Goal: Task Accomplishment & Management: Complete application form

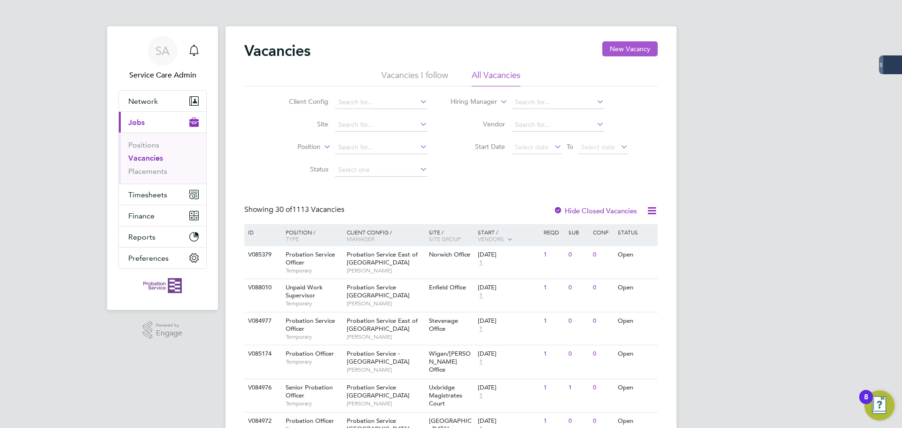
click at [623, 44] on button "New Vacancy" at bounding box center [629, 48] width 55 height 15
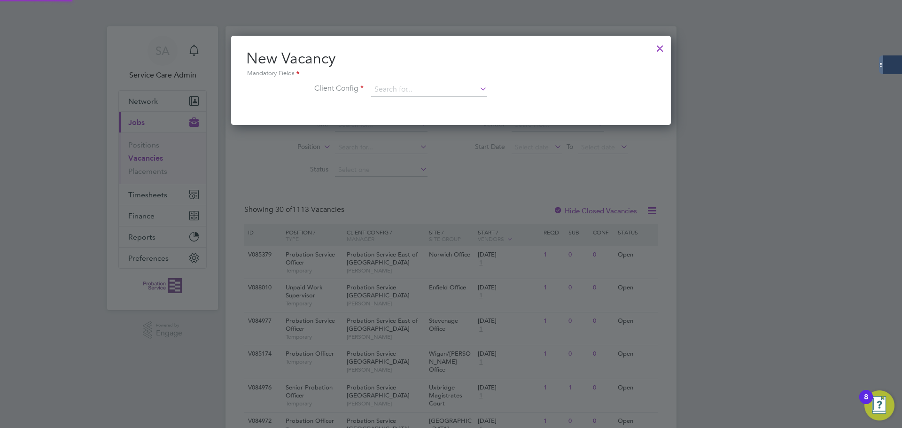
scroll to position [89, 440]
click at [379, 88] on input at bounding box center [429, 90] width 116 height 14
click at [409, 101] on li "Probation Service Londo n" at bounding box center [429, 103] width 117 height 13
type input "Probation Service [GEOGRAPHIC_DATA]"
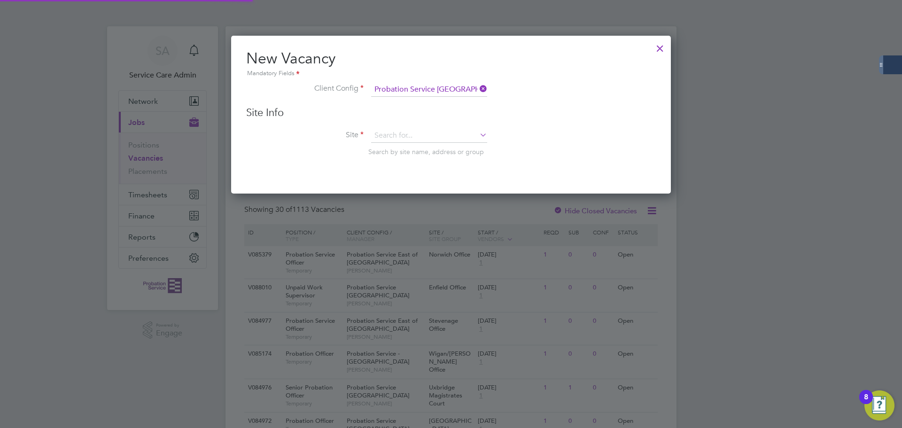
scroll to position [159, 440]
click at [399, 136] on input at bounding box center [429, 136] width 116 height 14
click at [407, 157] on li "Ealing PDU" at bounding box center [429, 162] width 117 height 13
type input "Ealing PDU"
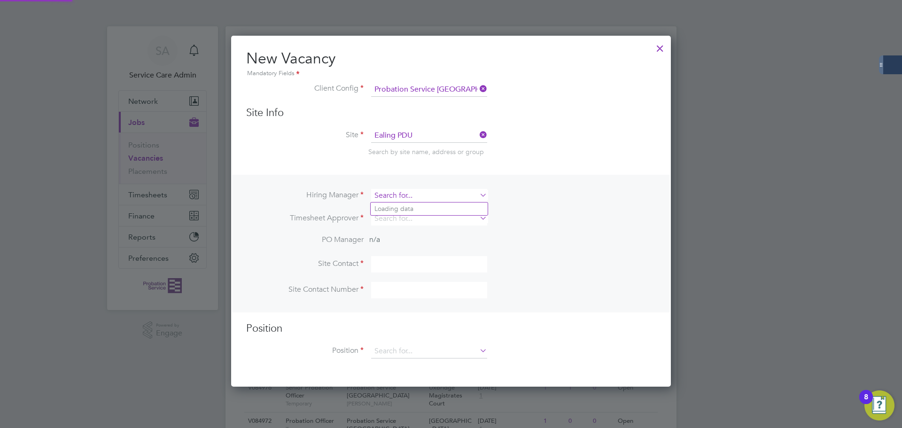
click at [391, 195] on input at bounding box center [429, 196] width 116 height 14
drag, startPoint x: 405, startPoint y: 204, endPoint x: 392, endPoint y: 215, distance: 17.0
click at [405, 205] on li "Billy Finnegan" at bounding box center [429, 208] width 117 height 13
type input "Billy Finnegan"
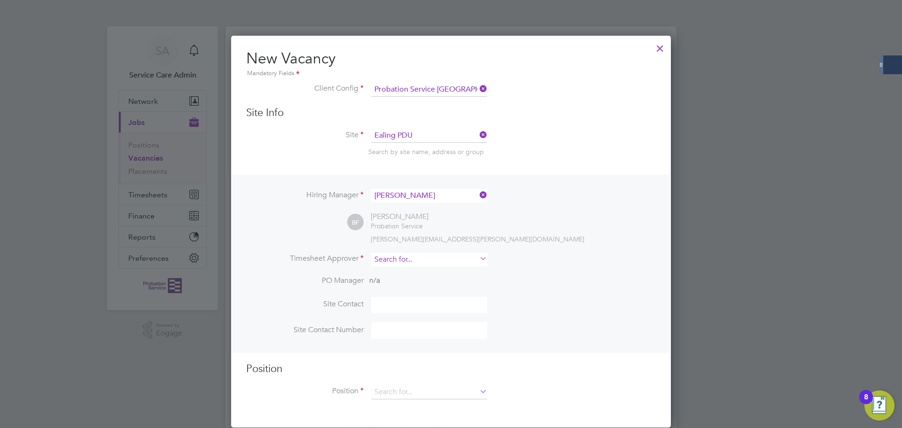
click at [396, 263] on input at bounding box center [429, 260] width 116 height 14
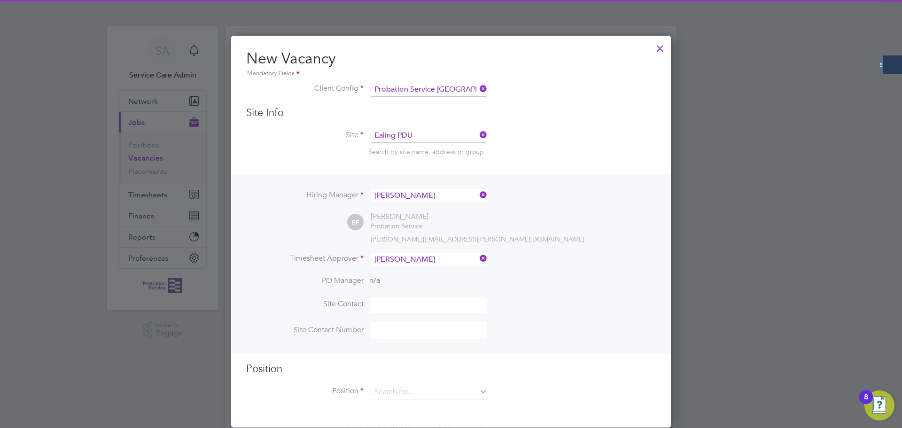
click at [400, 273] on li "Billy Finnegan" at bounding box center [429, 273] width 117 height 13
type input "Billy Finnegan"
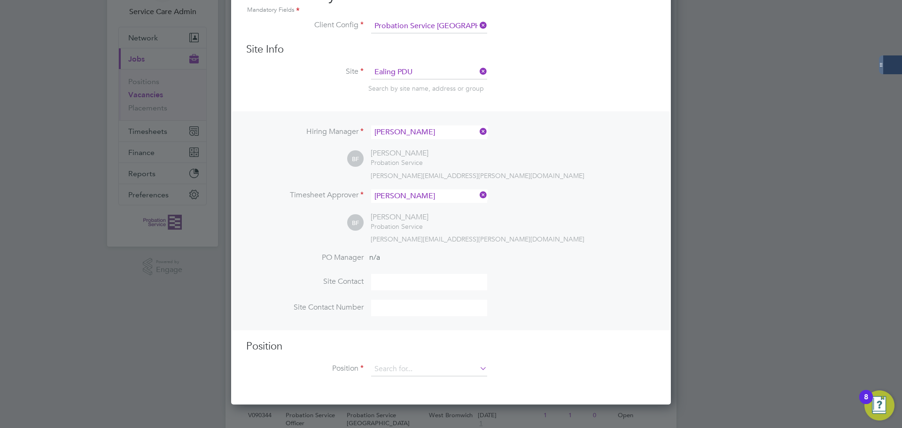
scroll to position [188, 0]
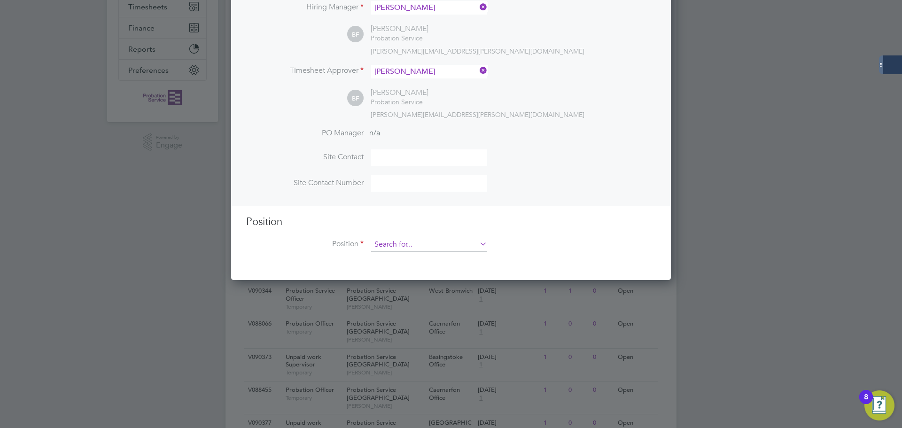
click at [377, 246] on input at bounding box center [429, 245] width 116 height 14
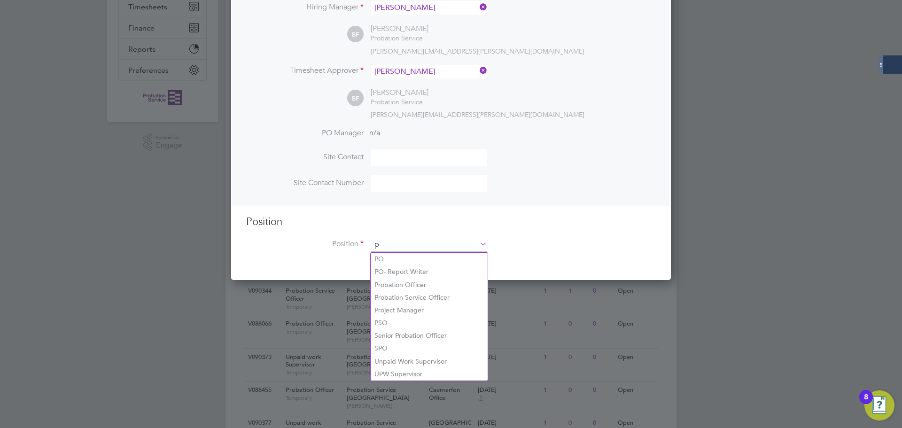
scroll to position [1354, 440]
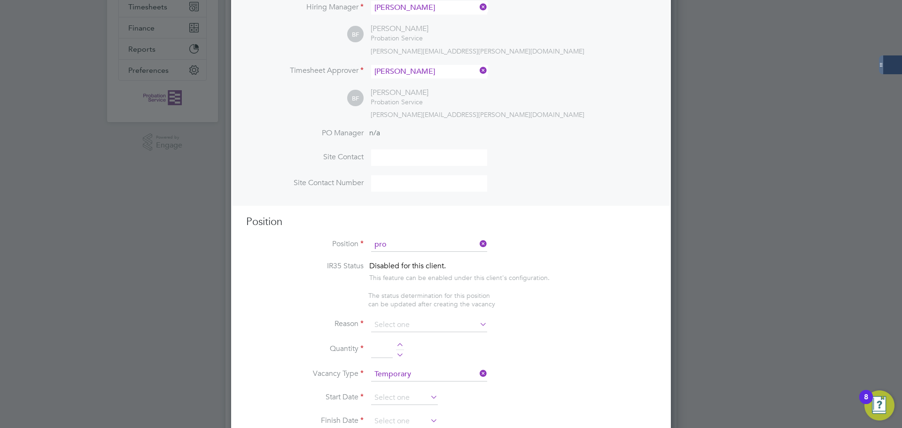
click at [408, 258] on li "Pro bation Officer" at bounding box center [429, 259] width 117 height 13
type input "Probation Officer"
type textarea "Qualified Probation Officer"
click at [406, 327] on input at bounding box center [429, 325] width 116 height 14
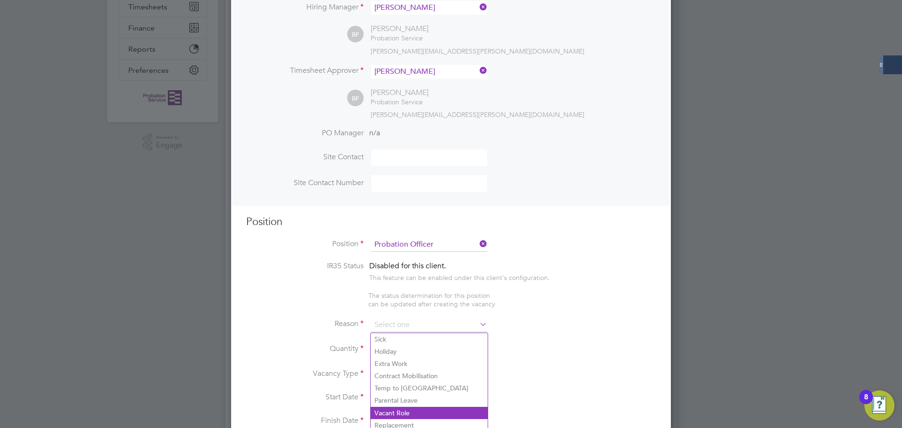
click at [411, 413] on li "Vacant Role" at bounding box center [429, 413] width 117 height 12
type input "Vacant Role"
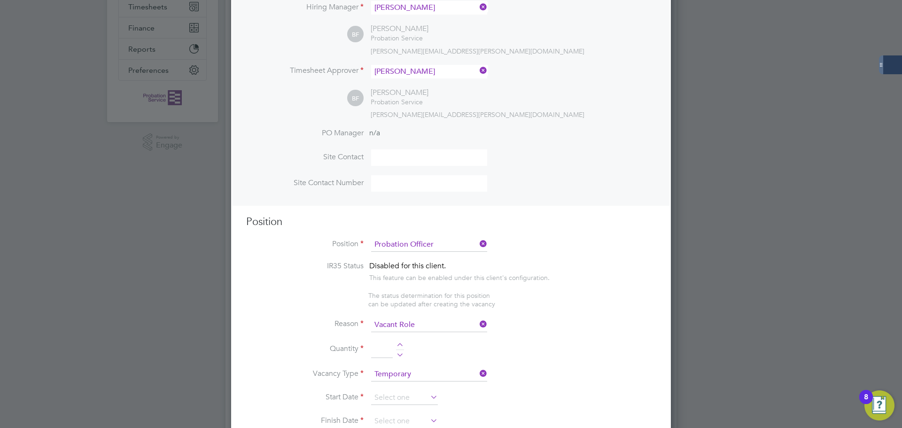
click at [400, 345] on div at bounding box center [400, 346] width 8 height 7
type input "1"
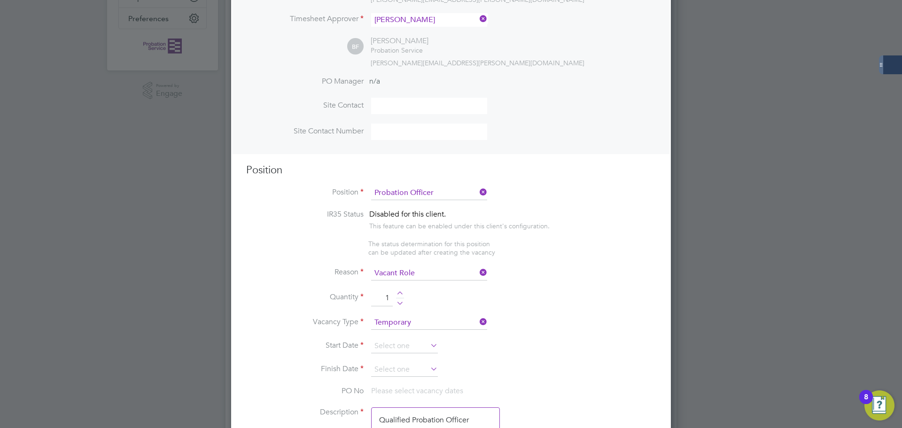
scroll to position [329, 0]
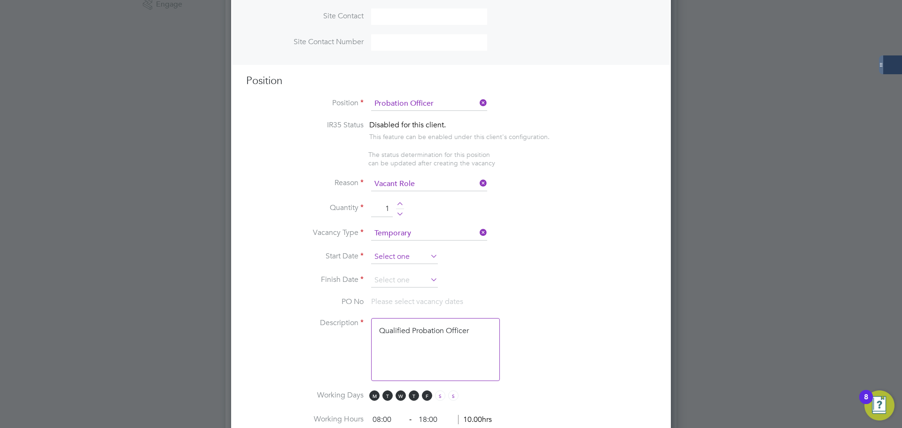
click at [387, 257] on input at bounding box center [404, 257] width 67 height 14
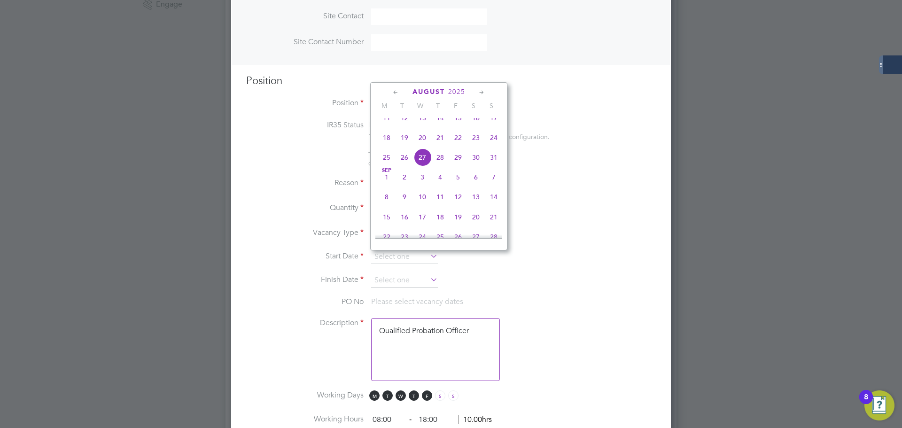
drag, startPoint x: 384, startPoint y: 185, endPoint x: 386, endPoint y: 192, distance: 7.2
click at [384, 186] on span "Sep 1" at bounding box center [387, 177] width 18 height 18
type input "01 Sep 2025"
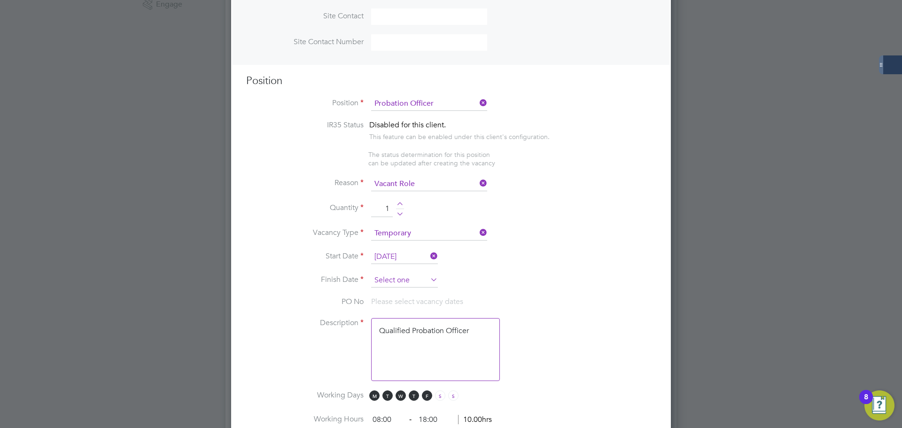
click at [388, 278] on input at bounding box center [404, 280] width 67 height 14
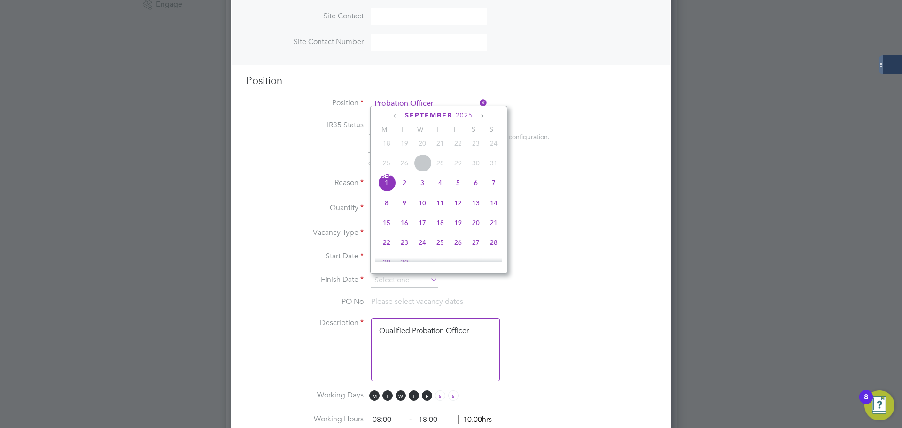
click at [483, 116] on icon at bounding box center [481, 116] width 9 height 10
click at [483, 117] on icon at bounding box center [481, 116] width 9 height 10
drag, startPoint x: 483, startPoint y: 117, endPoint x: 484, endPoint y: 135, distance: 18.3
click at [484, 118] on icon at bounding box center [481, 116] width 9 height 10
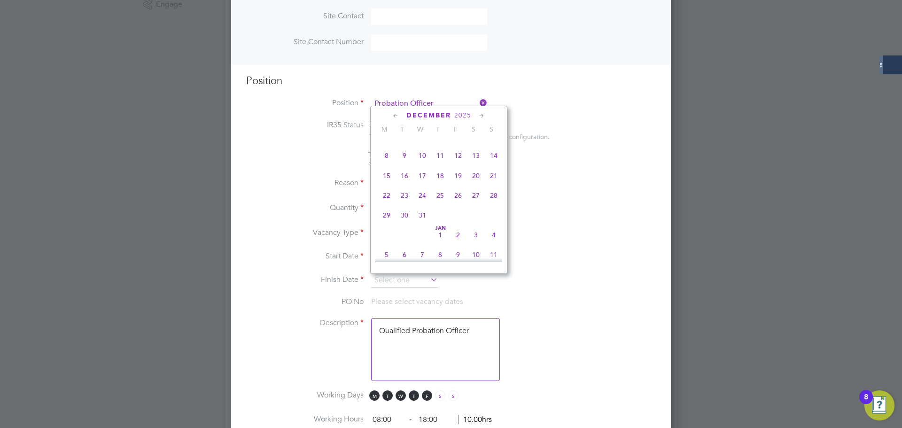
click at [494, 204] on span "28" at bounding box center [494, 196] width 18 height 18
type input "28 Dec 2025"
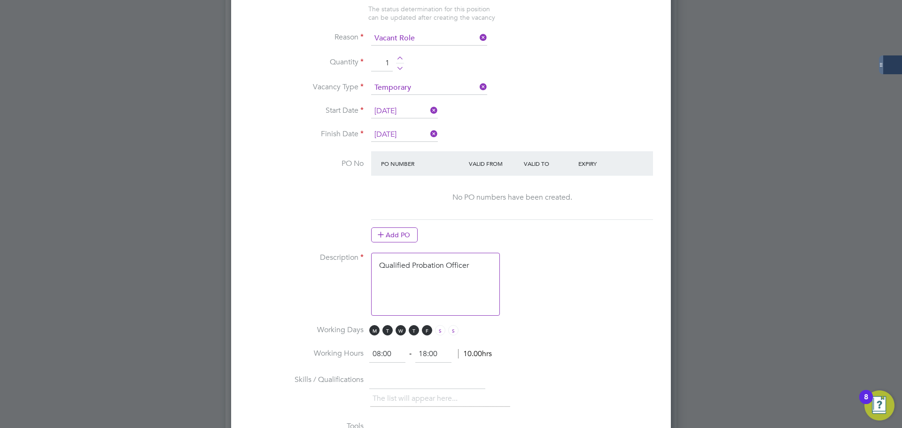
scroll to position [564, 0]
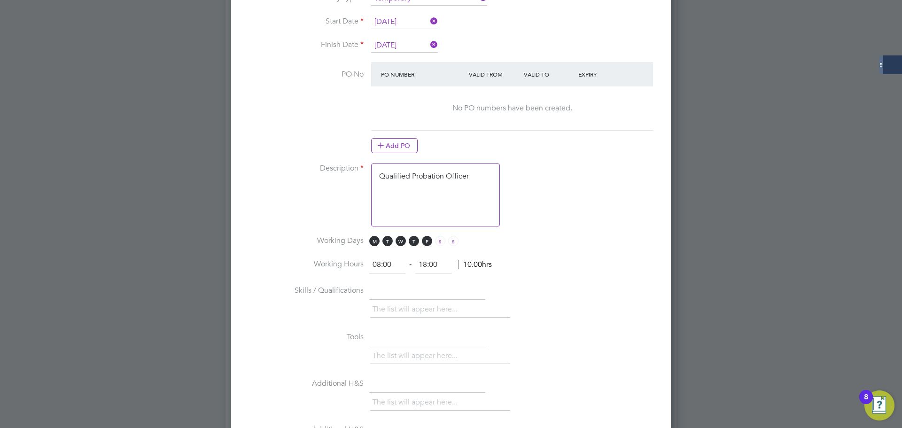
click at [460, 201] on textarea "Qualified Probation Officer" at bounding box center [435, 195] width 129 height 63
drag, startPoint x: 476, startPoint y: 180, endPoint x: 296, endPoint y: 177, distance: 180.4
click at [296, 177] on li "Description Qualified Probation Officer" at bounding box center [451, 200] width 410 height 72
paste textarea "The tracking number for this OP1 request is: " 2308B" Yes Question Answer Proba…"
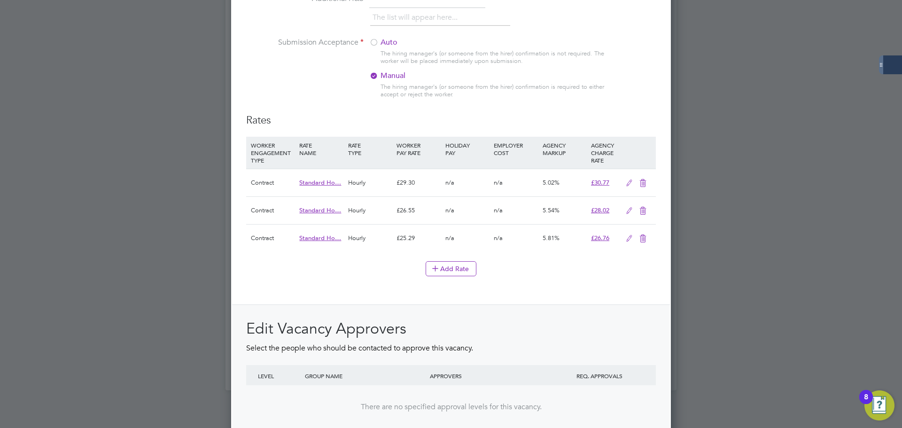
scroll to position [1081, 0]
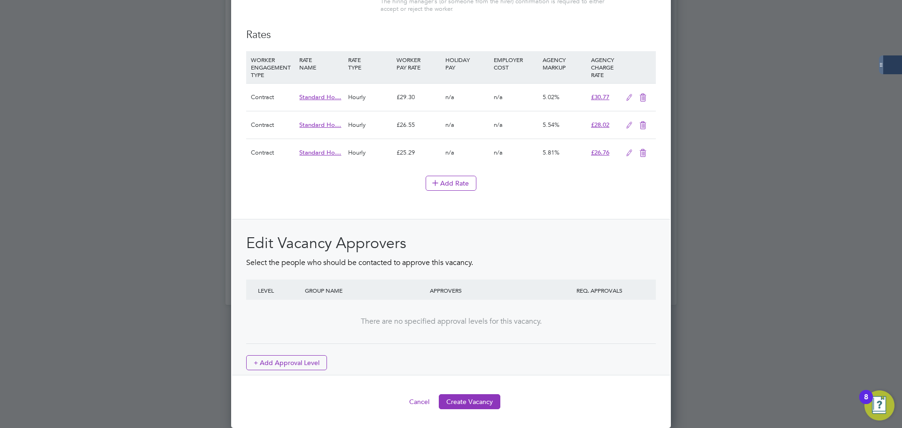
type textarea "The tracking number for this OP1 request is: " 2308B" Yes Question Answer Proba…"
click at [469, 403] on button "Create Vacancy" at bounding box center [470, 401] width 62 height 15
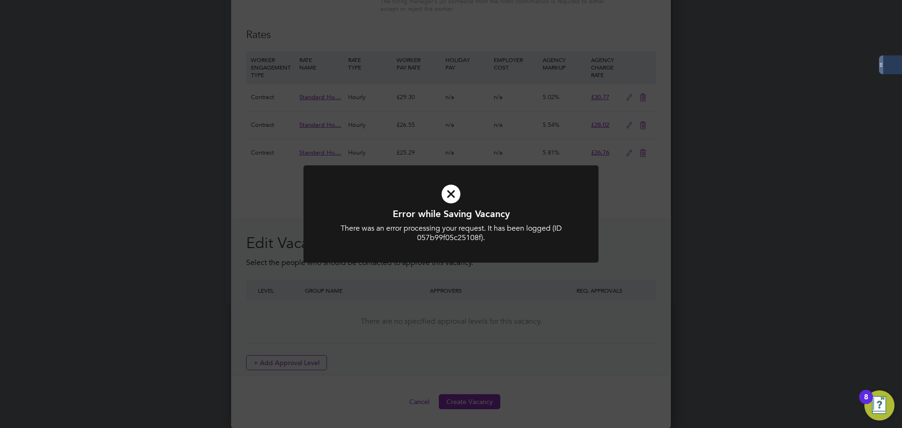
click at [454, 198] on icon at bounding box center [451, 194] width 244 height 37
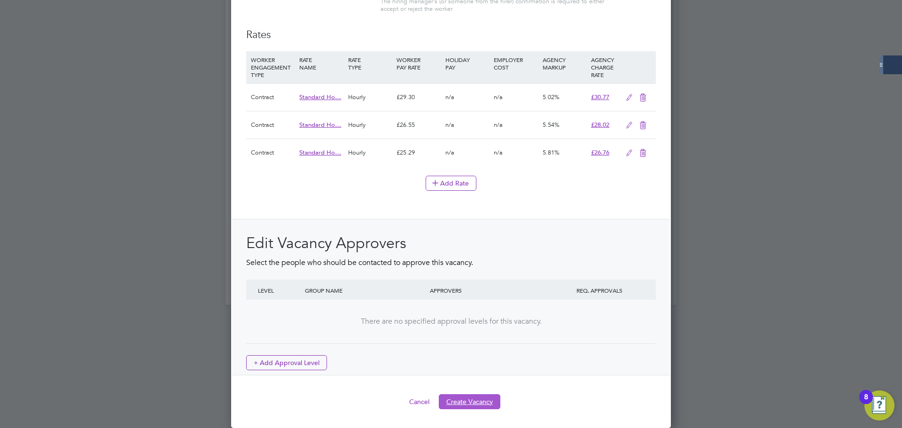
click at [482, 398] on button "Create Vacancy" at bounding box center [470, 401] width 62 height 15
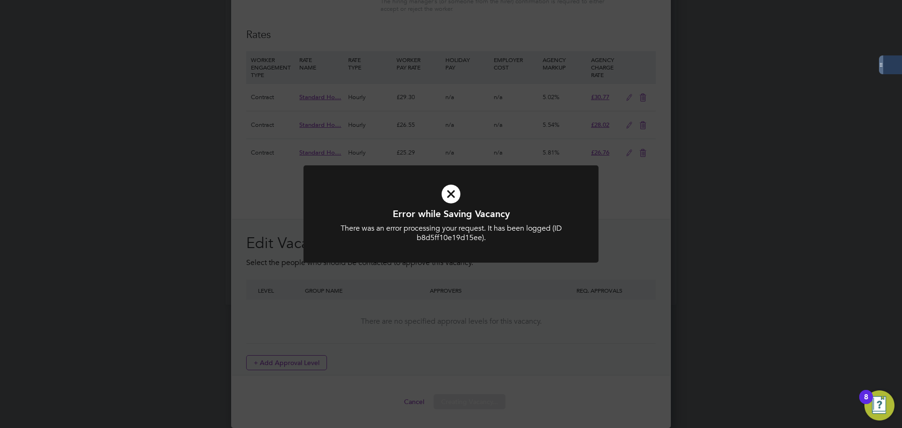
drag, startPoint x: 457, startPoint y: 199, endPoint x: 456, endPoint y: 218, distance: 18.4
click at [457, 200] on icon at bounding box center [451, 194] width 244 height 37
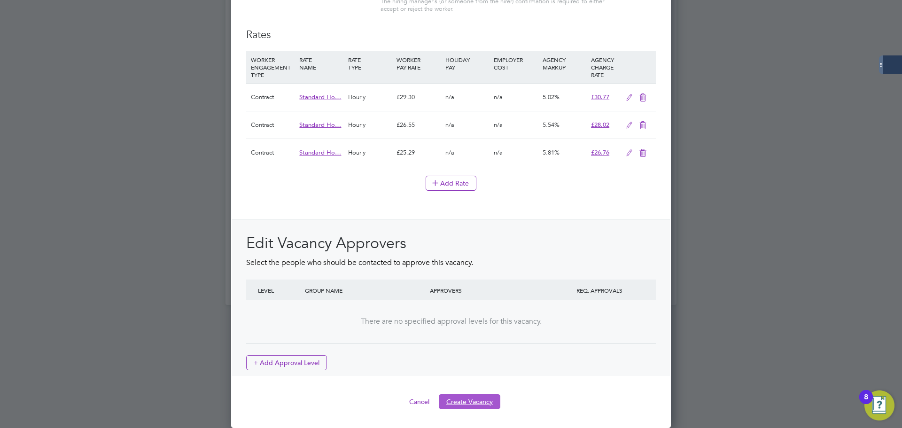
click at [460, 401] on button "Create Vacancy" at bounding box center [470, 401] width 62 height 15
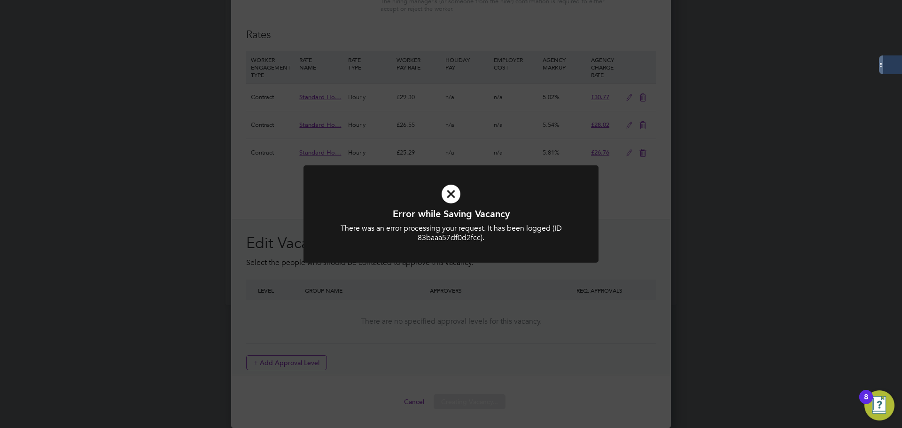
drag, startPoint x: 446, startPoint y: 196, endPoint x: 441, endPoint y: 212, distance: 17.4
click at [446, 197] on icon at bounding box center [451, 194] width 244 height 37
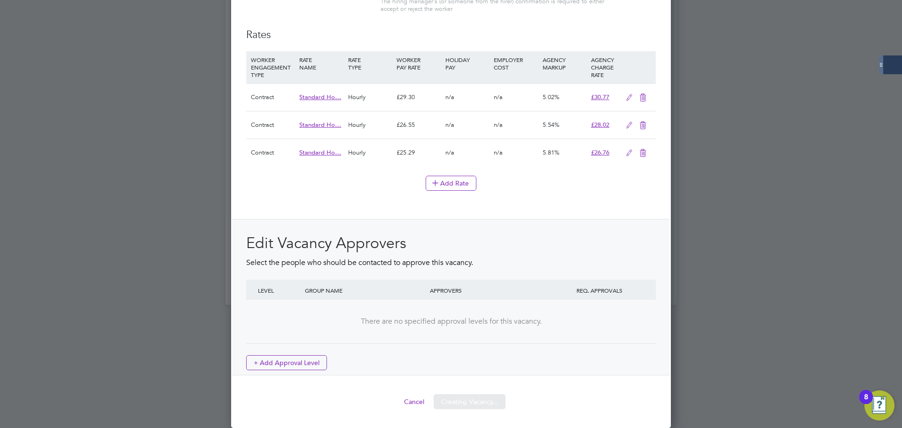
click at [464, 402] on button "Creating Vacancy..." at bounding box center [470, 401] width 72 height 15
click at [0, 0] on div "Error while Saving Vacancy There was an error processing your request. It has b…" at bounding box center [0, 0] width 0 height 0
click at [467, 400] on button "Creating Vacancy..." at bounding box center [470, 401] width 72 height 15
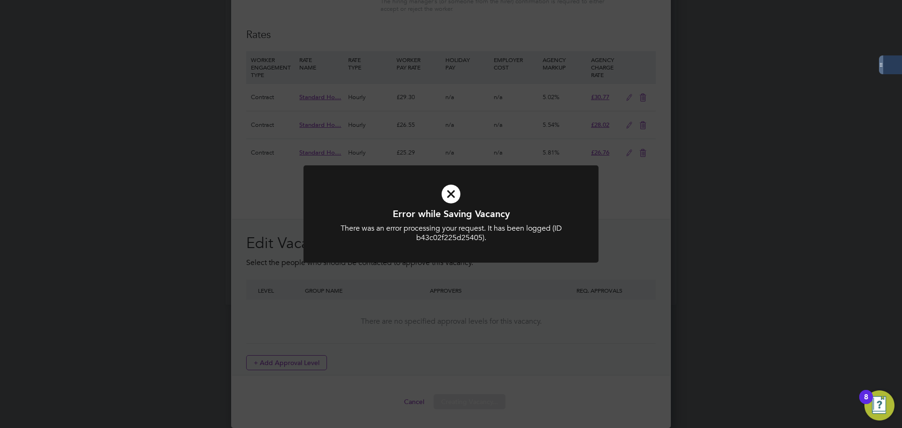
click at [452, 196] on icon at bounding box center [451, 194] width 244 height 37
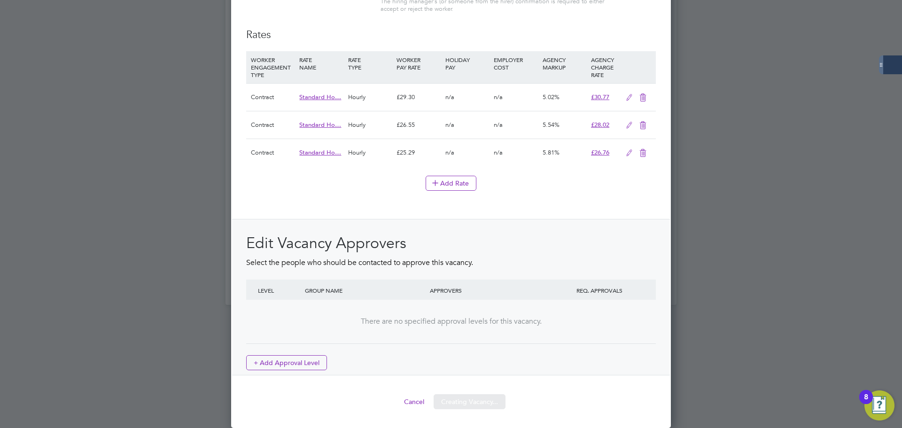
click at [465, 408] on button "Creating Vacancy..." at bounding box center [470, 401] width 72 height 15
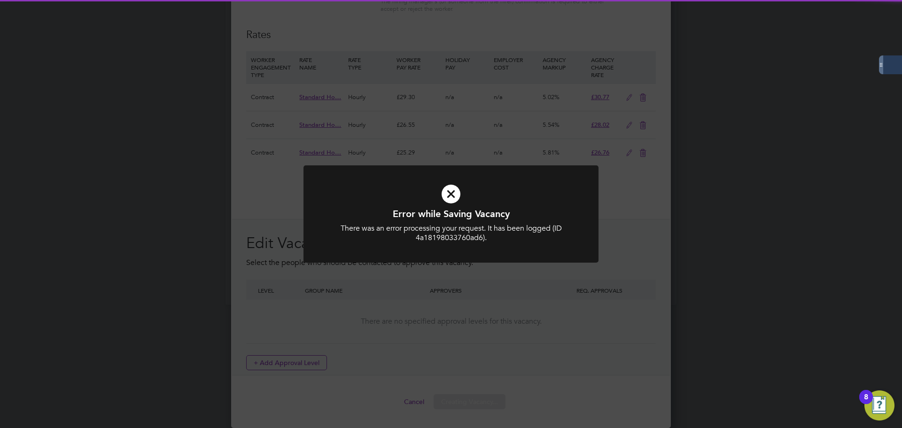
click at [459, 193] on icon at bounding box center [451, 194] width 244 height 37
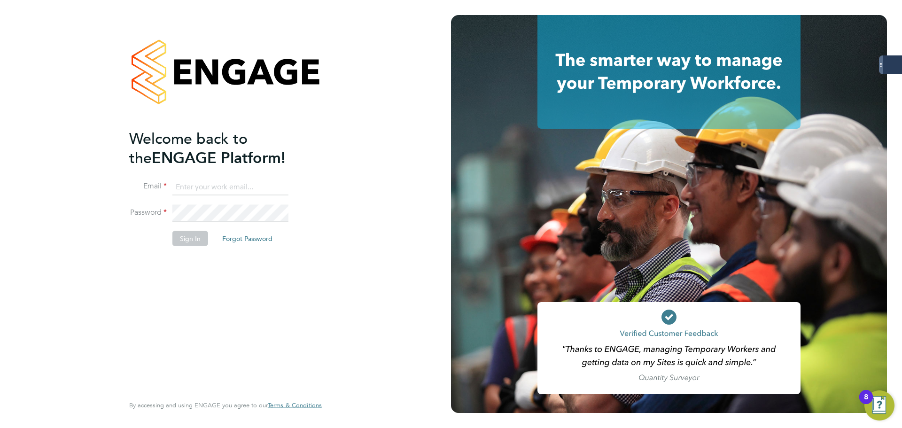
type input "probation@servicecare.org.uk"
click at [194, 238] on button "Sign In" at bounding box center [190, 238] width 36 height 15
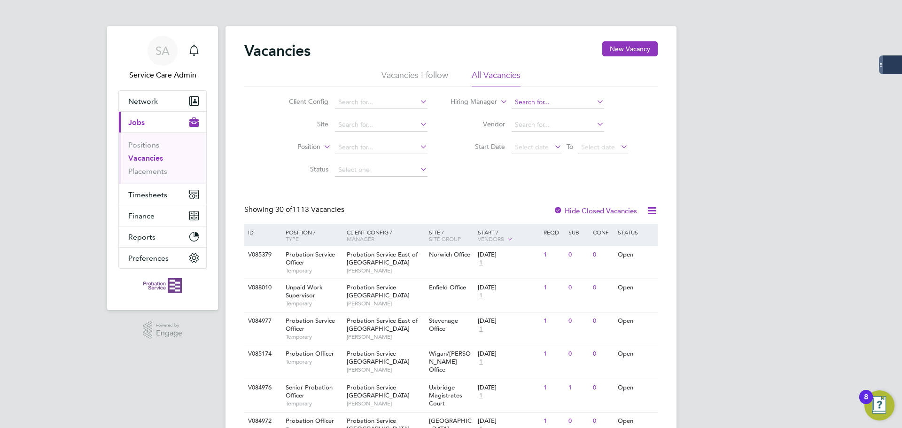
click at [536, 100] on input at bounding box center [558, 102] width 93 height 13
click at [539, 115] on li "Andrew Thorne" at bounding box center [570, 115] width 118 height 13
type input "[PERSON_NAME]"
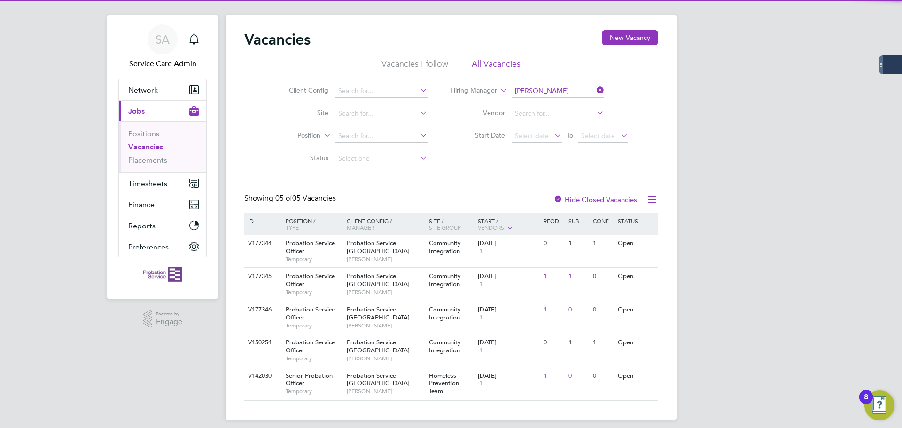
scroll to position [18, 0]
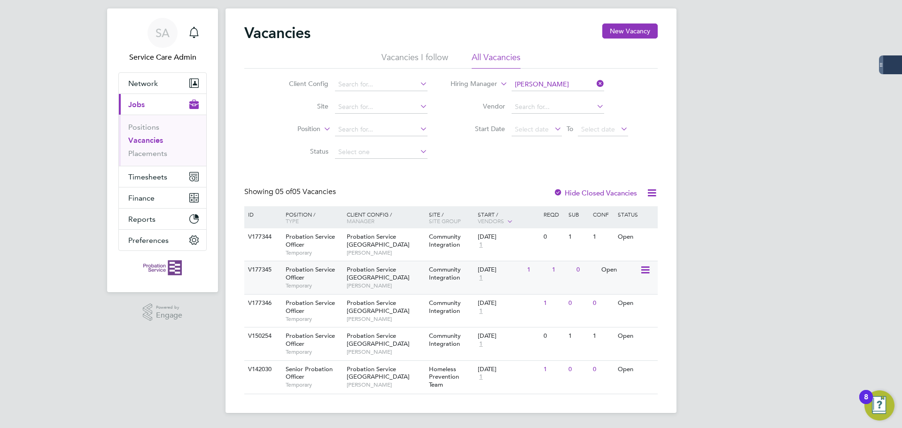
click at [269, 272] on div "V177345" at bounding box center [262, 269] width 33 height 17
drag, startPoint x: 599, startPoint y: 85, endPoint x: 469, endPoint y: 58, distance: 131.9
click at [595, 85] on icon at bounding box center [595, 83] width 0 height 13
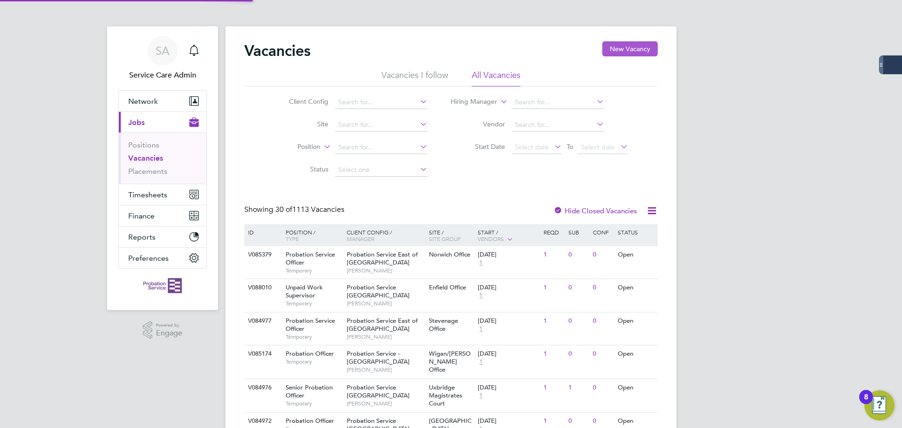
click at [629, 55] on button "New Vacancy" at bounding box center [629, 48] width 55 height 15
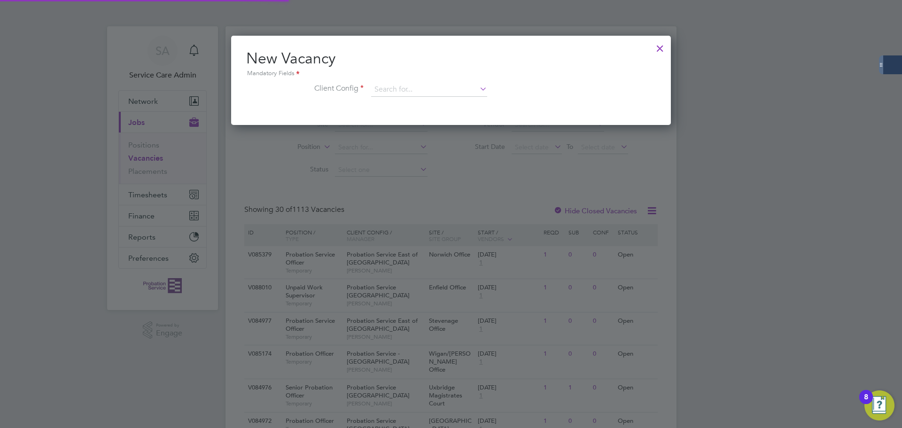
scroll to position [89, 440]
click at [414, 85] on input at bounding box center [429, 90] width 116 height 14
click at [453, 211] on li "Probation Service [GEOGRAPHIC_DATA]" at bounding box center [512, 217] width 283 height 13
type input "Probation Service [GEOGRAPHIC_DATA]"
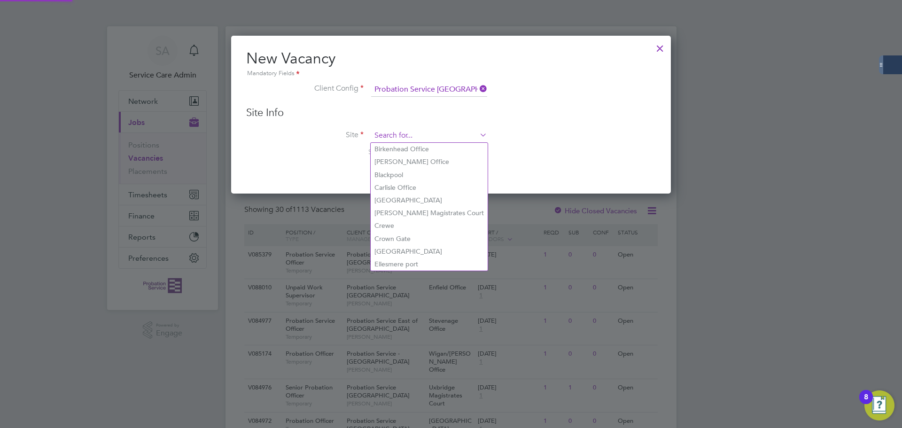
click at [389, 134] on input at bounding box center [429, 136] width 116 height 14
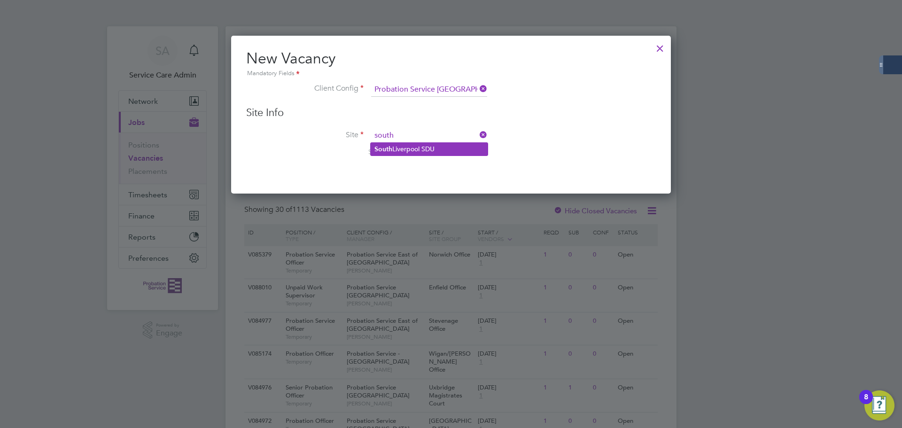
click at [413, 146] on li "South Liverpool SDU" at bounding box center [429, 149] width 117 height 13
type input "South Liverpool SDU"
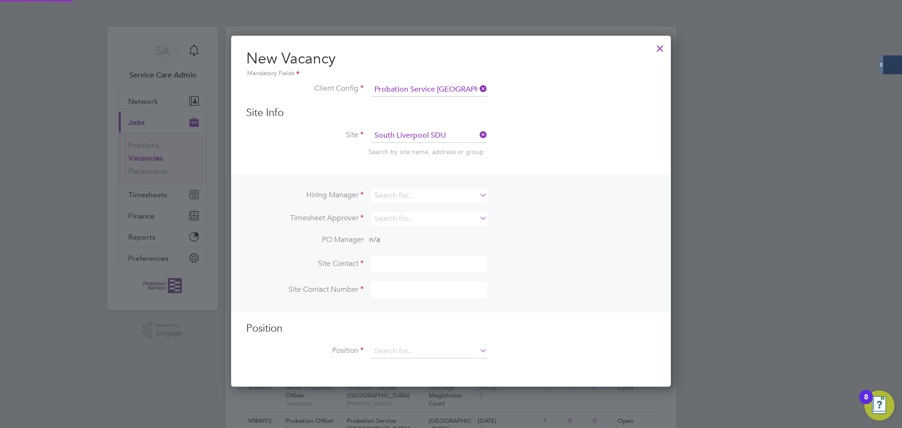
scroll to position [352, 440]
click at [396, 195] on input at bounding box center [429, 196] width 116 height 14
click at [407, 206] on li "Karen F ischer" at bounding box center [429, 208] width 117 height 13
type input "[PERSON_NAME]"
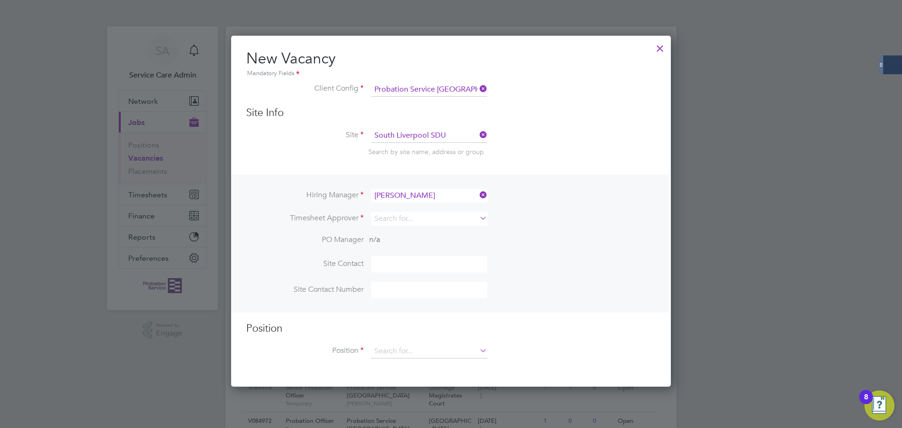
scroll to position [393, 440]
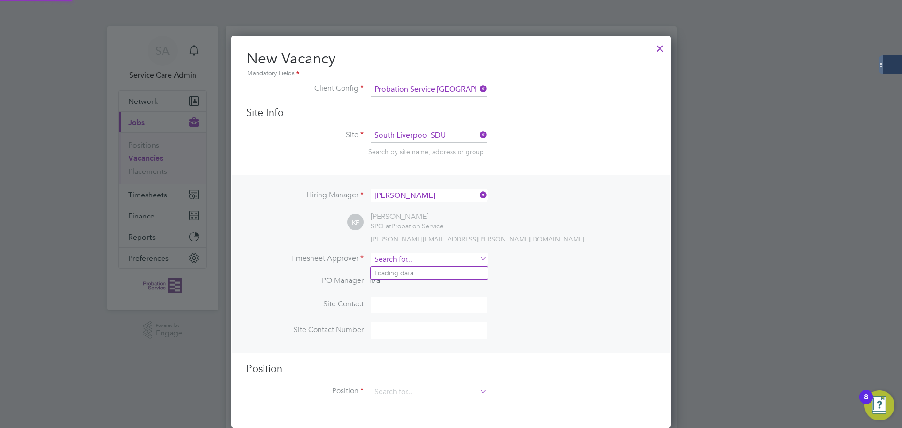
click at [388, 259] on input at bounding box center [429, 260] width 116 height 14
click at [400, 273] on li "Karen F ischer" at bounding box center [429, 273] width 117 height 13
type input "[PERSON_NAME]"
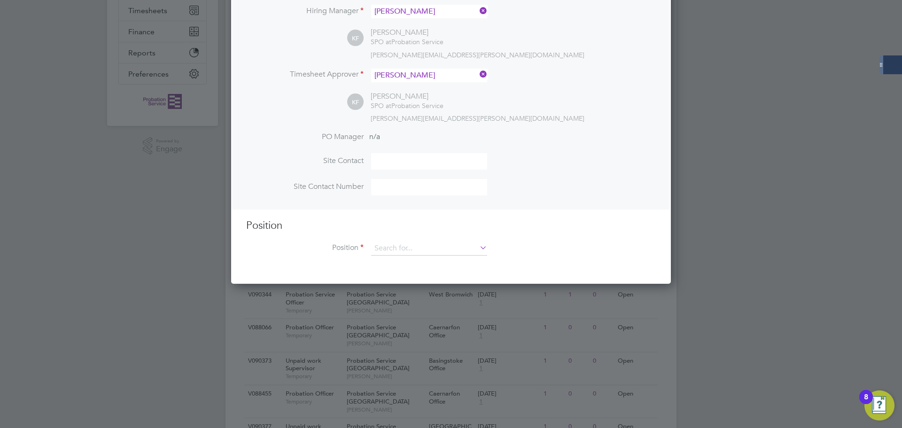
scroll to position [188, 0]
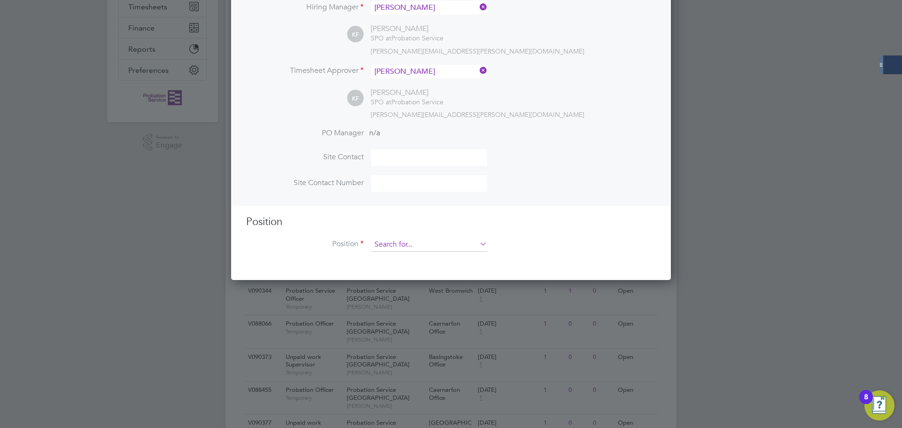
click at [386, 242] on input at bounding box center [429, 245] width 116 height 14
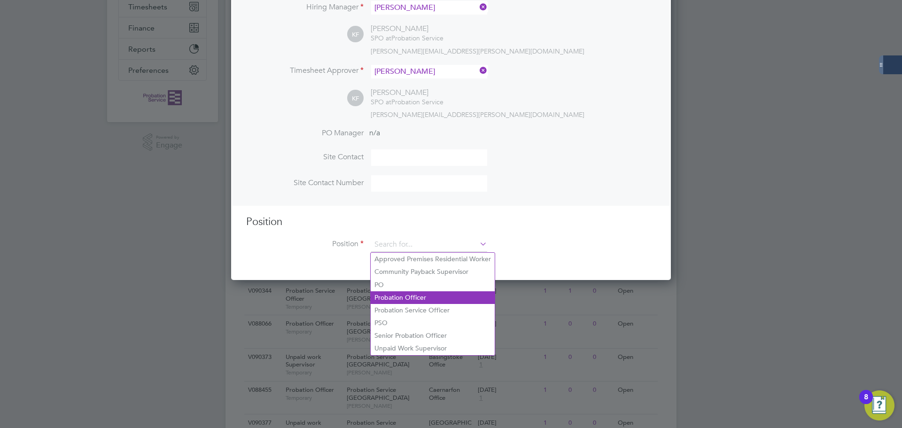
click at [412, 294] on li "Probation Officer" at bounding box center [433, 297] width 124 height 13
type input "Probation Officer"
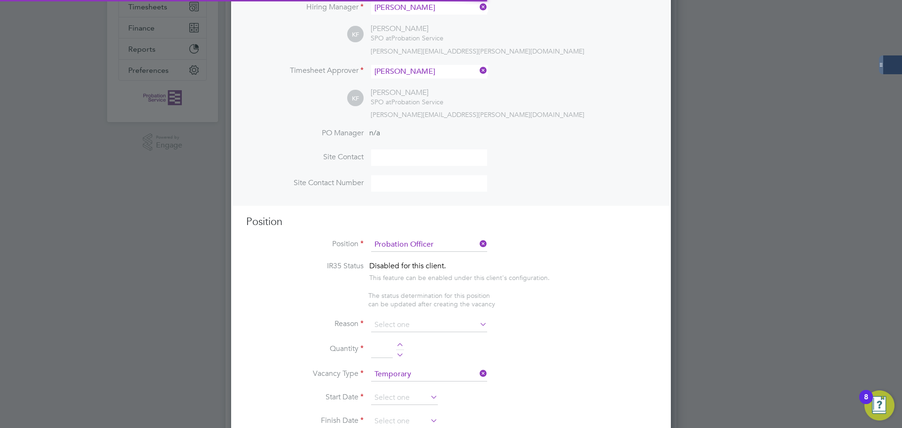
type textarea "Qualified Probation Officer"
click at [413, 322] on input at bounding box center [429, 325] width 116 height 14
click at [395, 410] on li "Vacant Role" at bounding box center [429, 413] width 117 height 12
type input "Vacant Role"
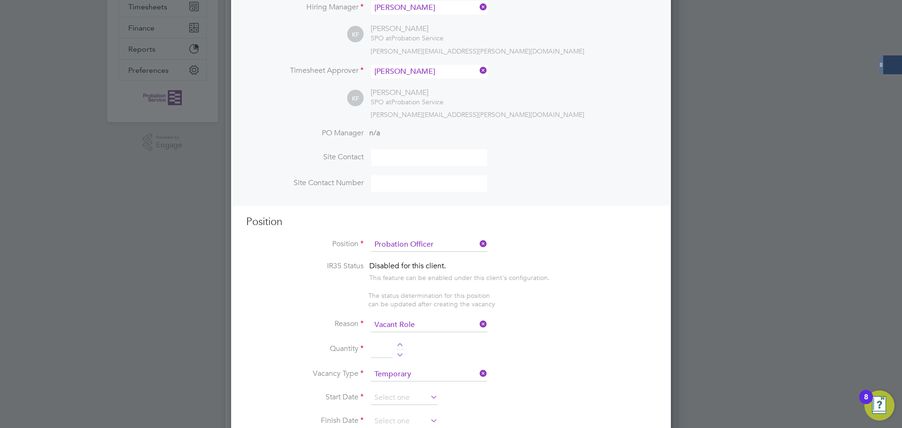
click at [578, 342] on li "Reason Vacant Role" at bounding box center [451, 329] width 410 height 23
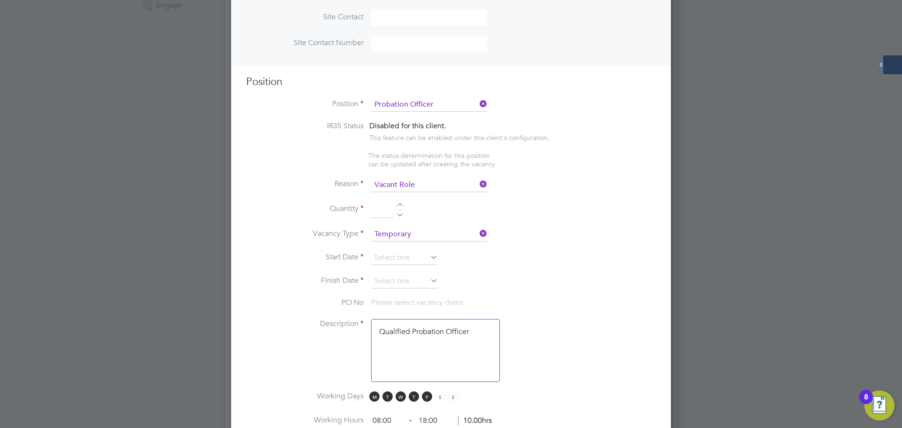
scroll to position [329, 0]
click at [399, 205] on div at bounding box center [400, 205] width 8 height 7
type input "1"
click at [402, 258] on input at bounding box center [404, 257] width 67 height 14
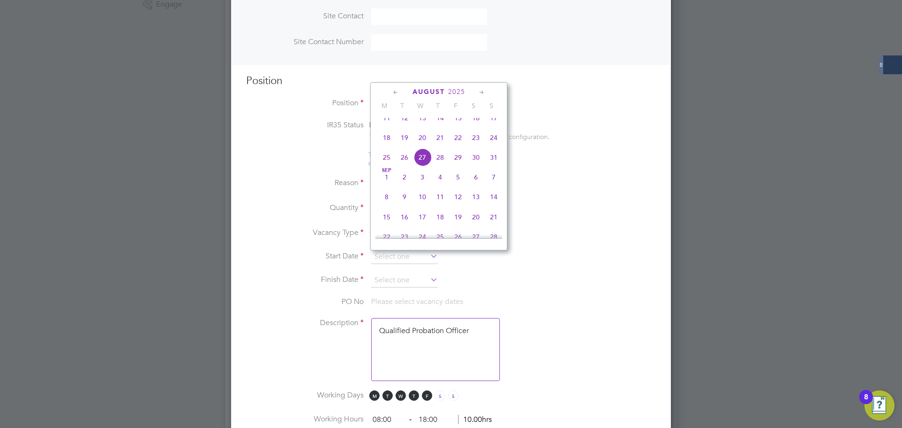
click at [386, 147] on span "18" at bounding box center [387, 138] width 18 height 18
type input "[DATE]"
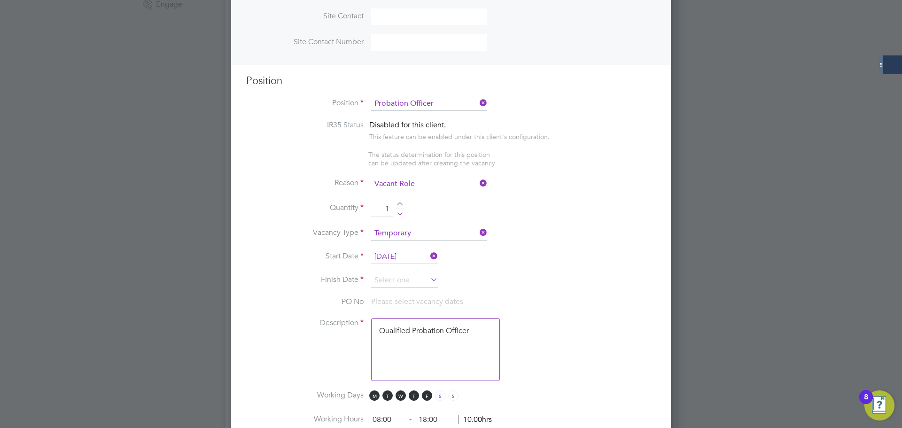
click at [395, 277] on input at bounding box center [404, 280] width 67 height 14
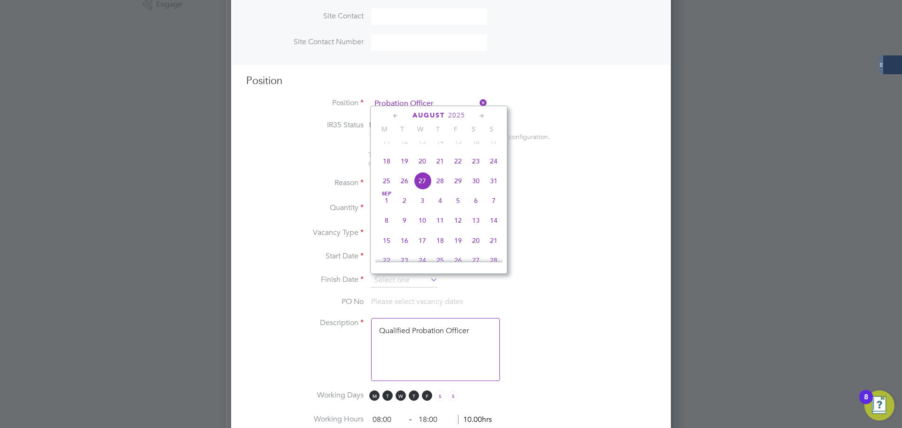
click at [482, 114] on icon at bounding box center [481, 116] width 9 height 10
click at [492, 224] on span "30" at bounding box center [494, 215] width 18 height 18
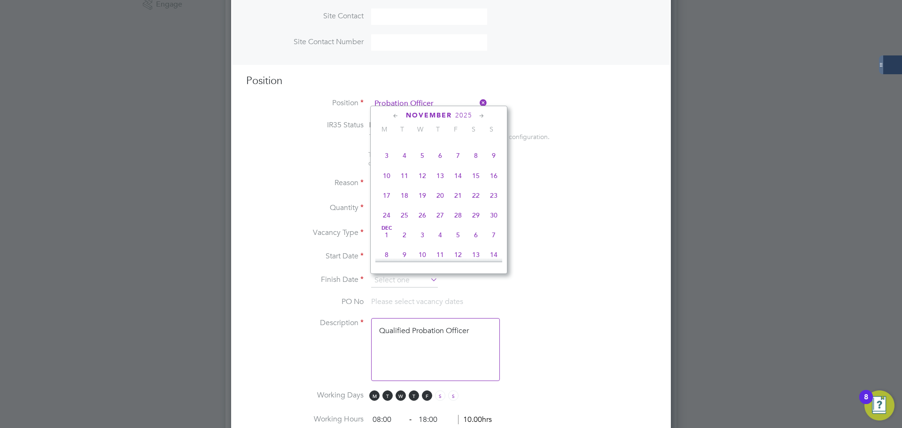
type input "[DATE]"
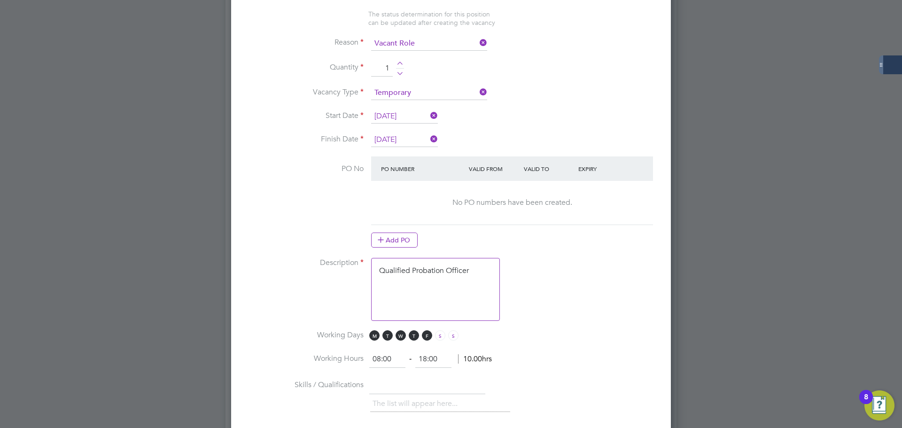
scroll to position [564, 0]
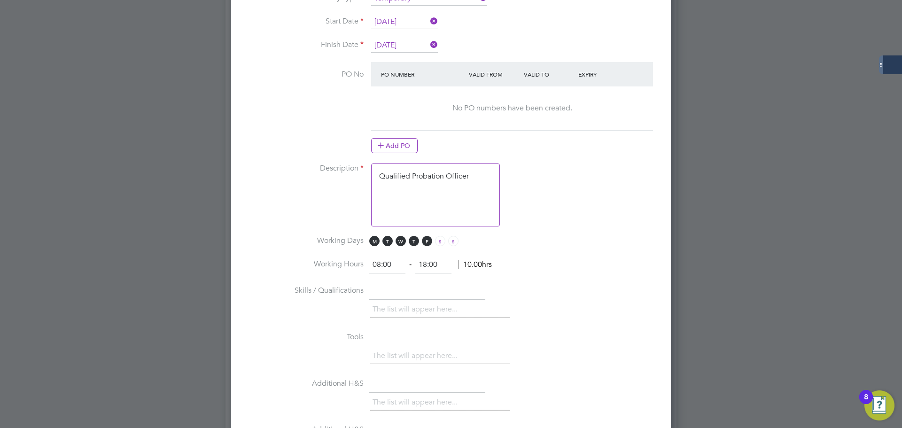
click at [456, 181] on textarea "Qualified Probation Officer" at bounding box center [435, 195] width 129 height 63
drag, startPoint x: 474, startPoint y: 178, endPoint x: 371, endPoint y: 177, distance: 102.9
click at [371, 177] on textarea "Qualified Probation Officer" at bounding box center [435, 195] width 129 height 63
click at [441, 206] on textarea "Qualified Probation Officer" at bounding box center [435, 195] width 129 height 63
drag, startPoint x: 470, startPoint y: 184, endPoint x: 330, endPoint y: 173, distance: 140.9
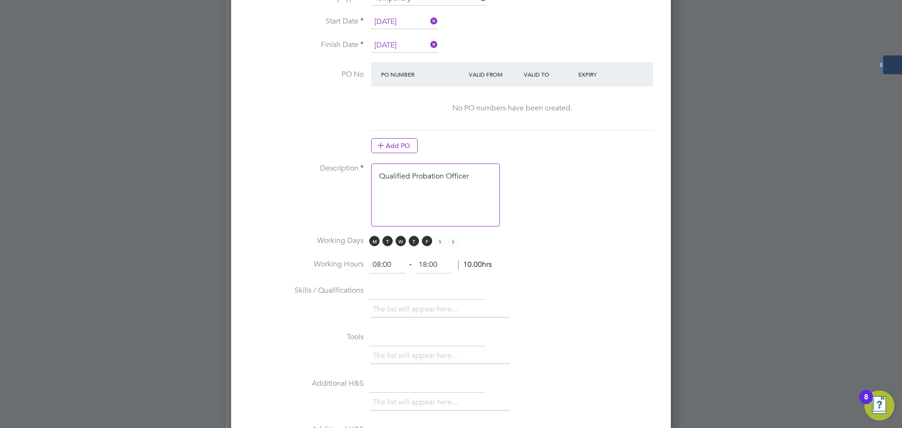
click at [330, 173] on li "Description Qualified Probation Officer" at bounding box center [451, 200] width 410 height 72
paste textarea "The tracking number for this OP1 request is: " 2311B" Yes Question Answer Proba…"
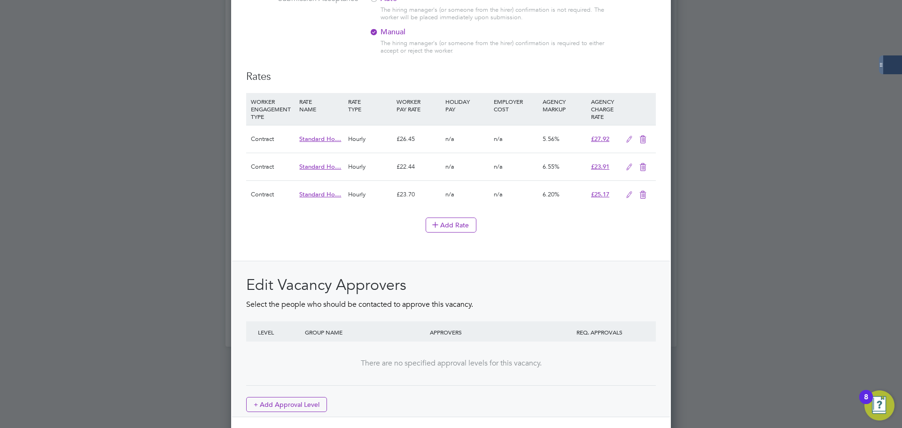
scroll to position [1081, 0]
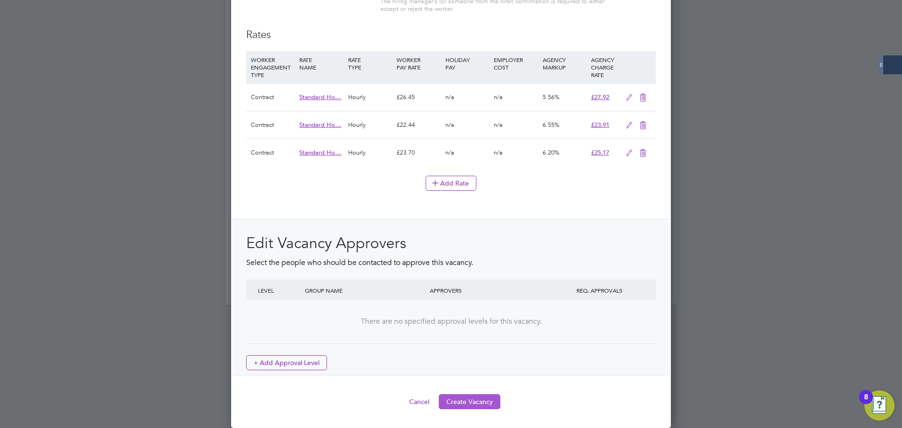
type textarea "The tracking number for this OP1 request is: " 2311B" Yes Question Answer Proba…"
click at [485, 399] on button "Create Vacancy" at bounding box center [470, 401] width 62 height 15
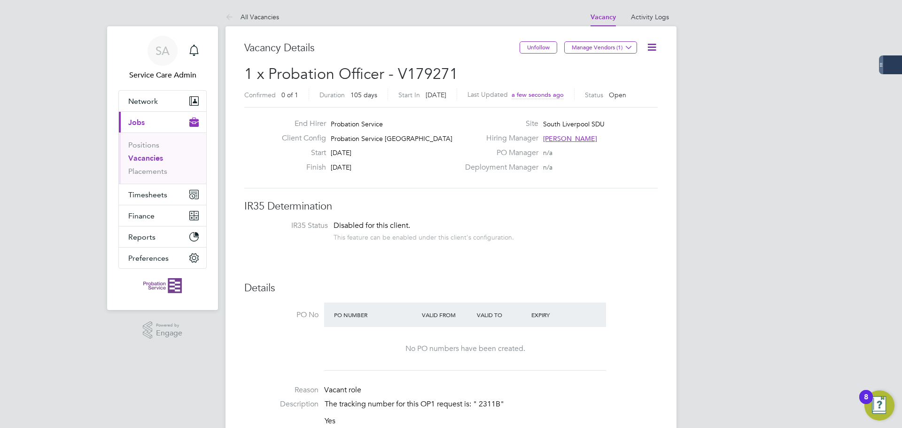
click at [153, 158] on link "Vacancies" at bounding box center [145, 158] width 35 height 9
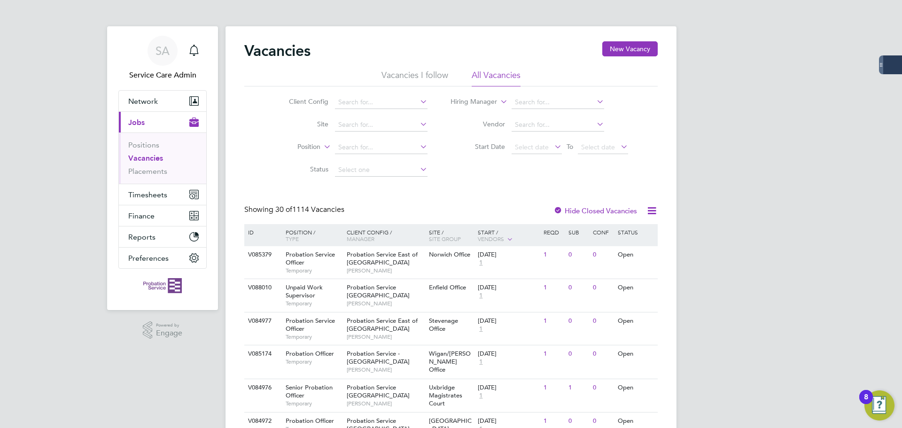
drag, startPoint x: 622, startPoint y: 48, endPoint x: 570, endPoint y: 69, distance: 56.1
click at [622, 47] on button "New Vacancy" at bounding box center [629, 48] width 55 height 15
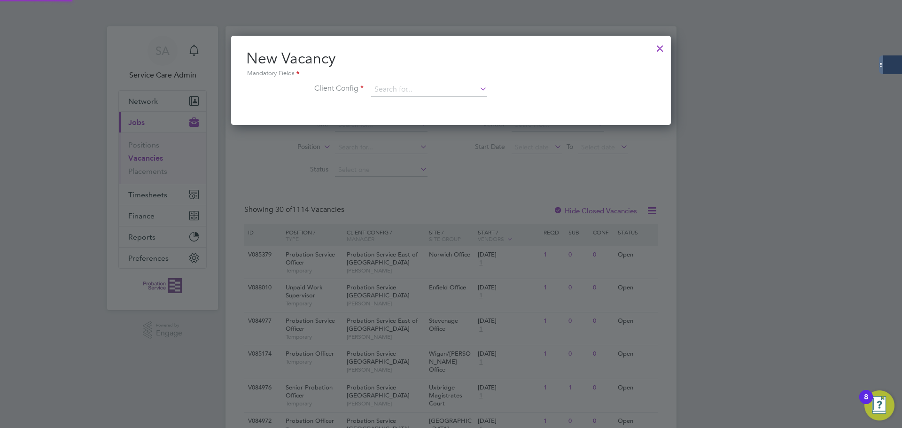
scroll to position [89, 440]
click at [433, 83] on input at bounding box center [429, 90] width 116 height 14
click at [392, 101] on li "Probation Service Lond on" at bounding box center [429, 103] width 117 height 13
type input "Probation Service London"
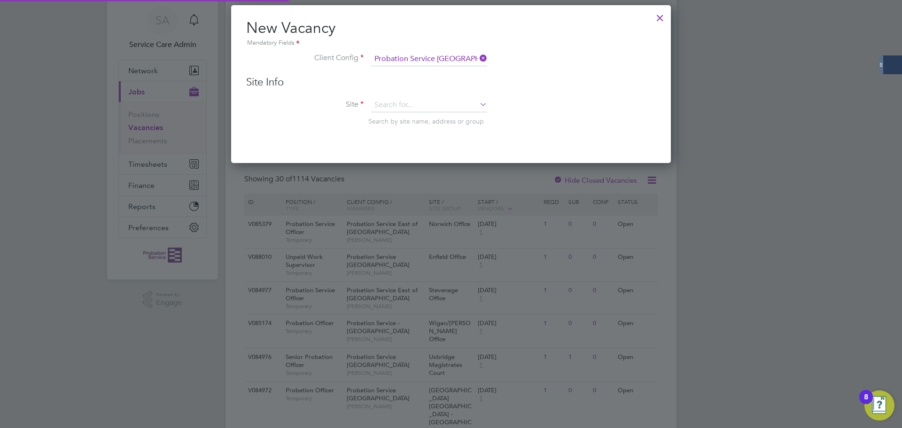
scroll to position [47, 0]
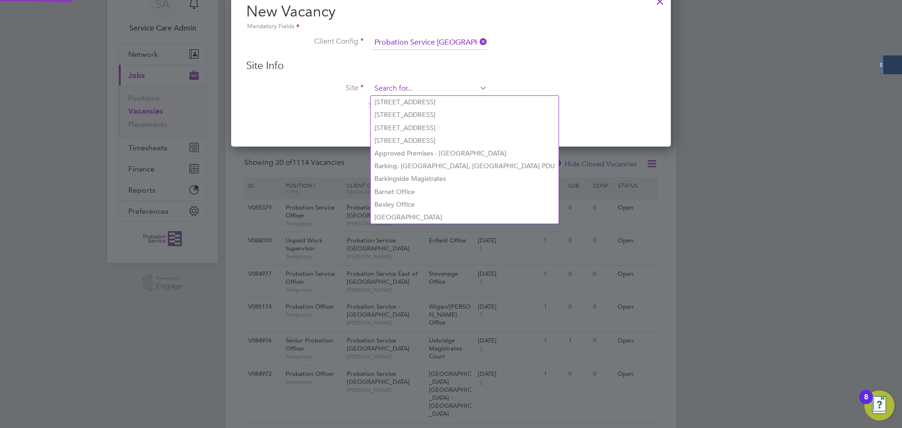
click at [393, 86] on input at bounding box center [429, 89] width 116 height 14
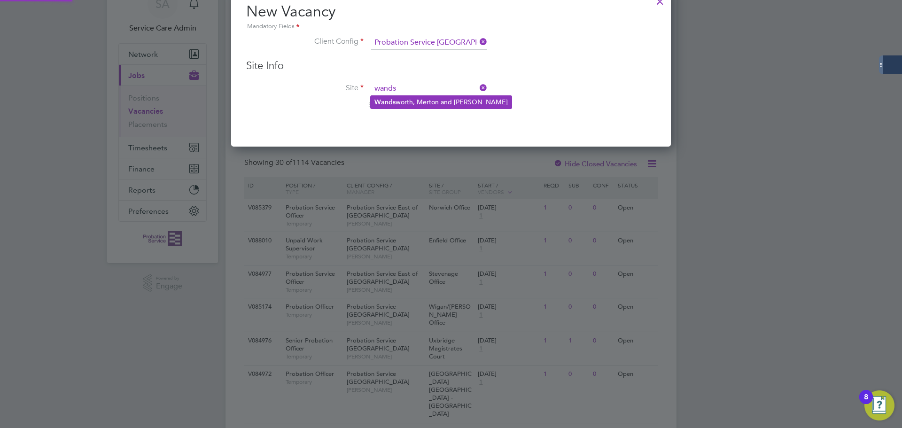
click at [438, 102] on li "Wands worth, Merton and Sutton" at bounding box center [441, 102] width 141 height 13
type input "Wandsworth, Merton and Sutton"
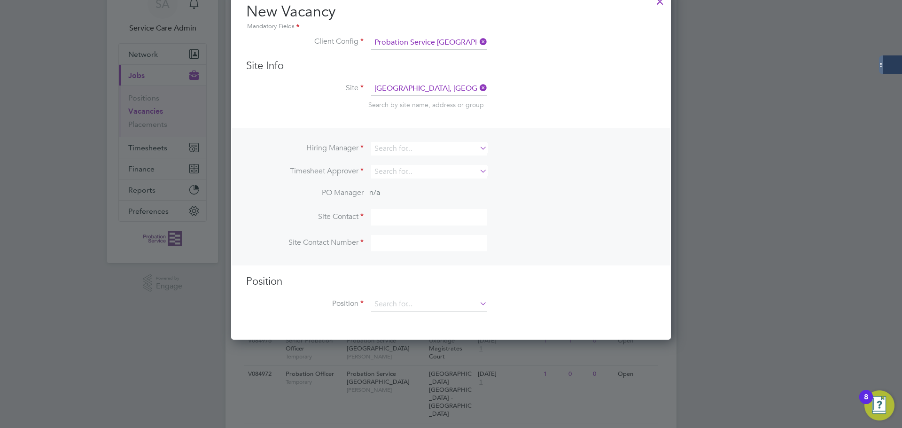
scroll to position [352, 440]
click at [413, 149] on input at bounding box center [429, 149] width 116 height 14
click at [413, 175] on li "Kirsty Addicott" at bounding box center [429, 175] width 117 height 13
type input "Kirsty Addicott"
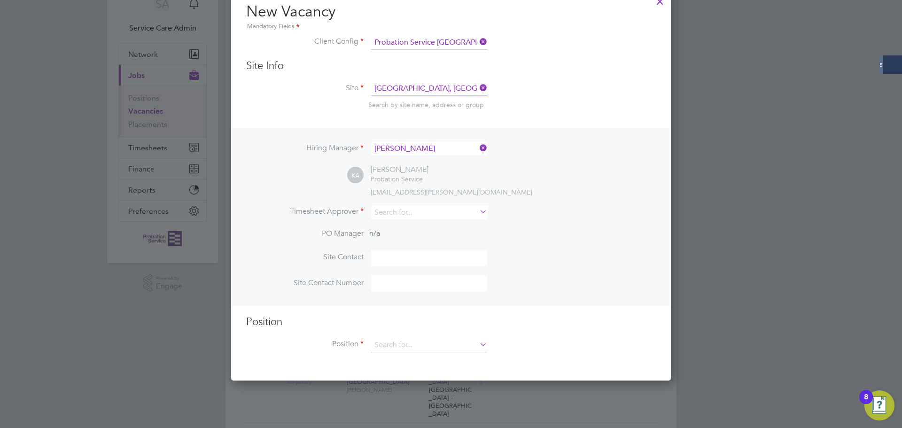
scroll to position [393, 440]
click at [394, 211] on input at bounding box center [429, 213] width 116 height 14
click at [411, 238] on li "Kirsty Addicott" at bounding box center [429, 239] width 117 height 13
type input "Kirsty Addicott"
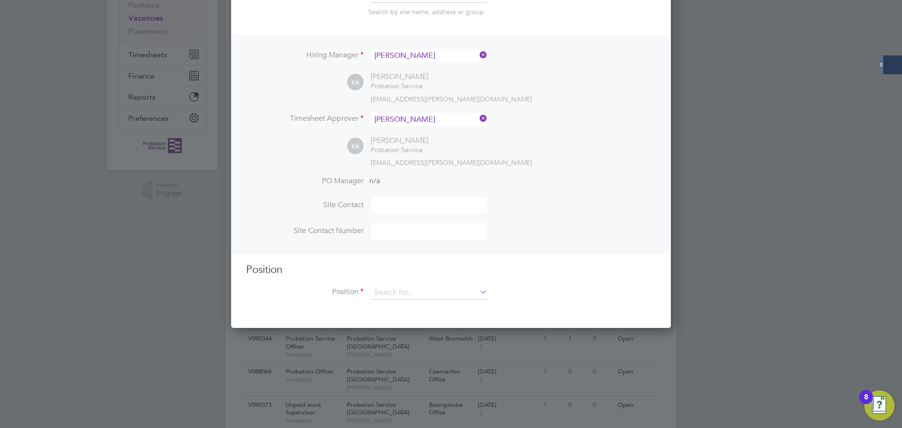
scroll to position [141, 0]
click at [396, 296] on input at bounding box center [429, 292] width 116 height 14
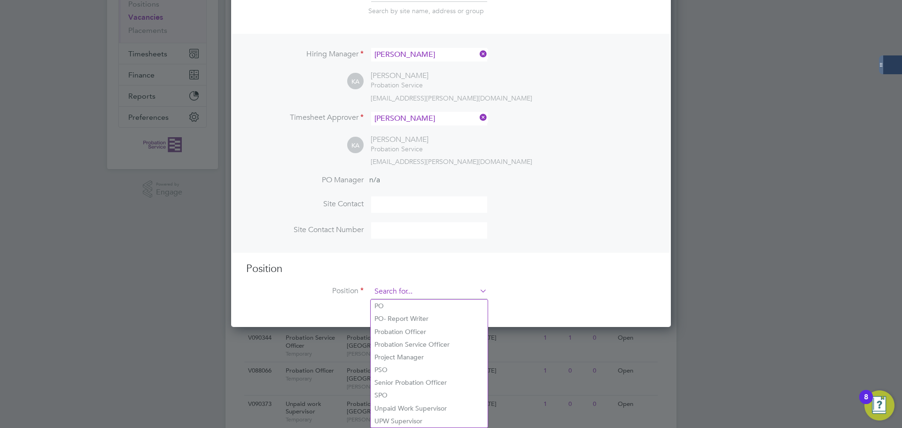
click at [412, 292] on input at bounding box center [429, 292] width 116 height 14
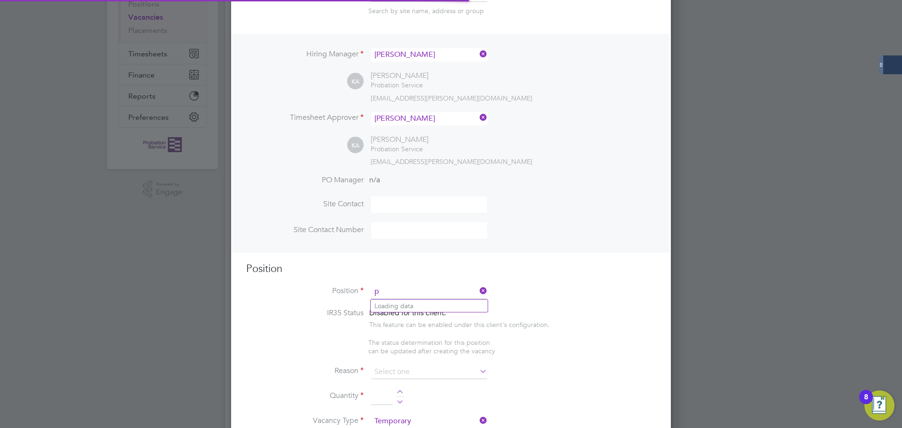
scroll to position [1354, 440]
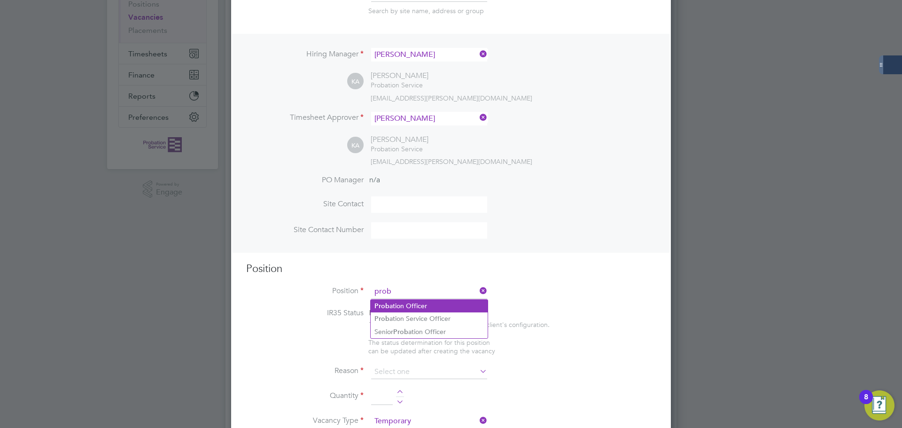
click at [421, 303] on li "Prob ation Officer" at bounding box center [429, 306] width 117 height 13
type input "Probation Officer"
type textarea "Qualified Probation Officer"
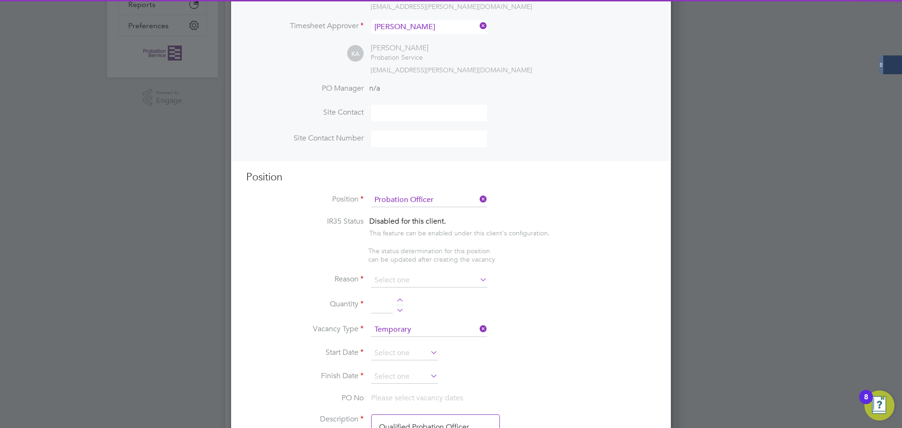
scroll to position [235, 0]
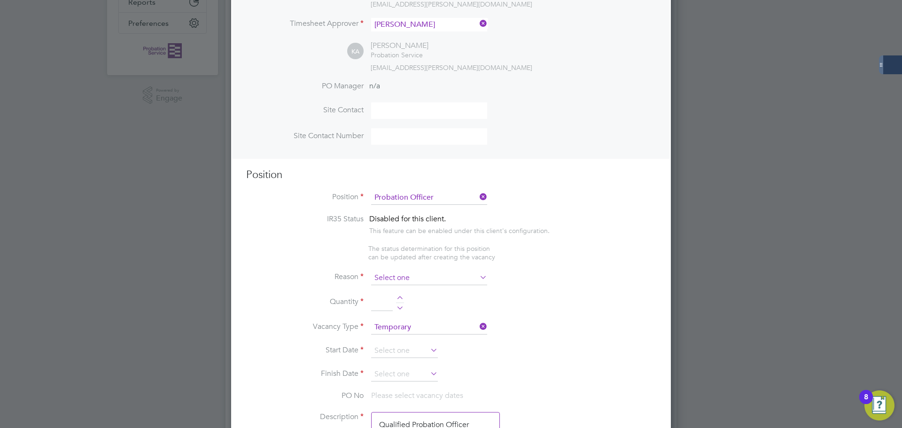
click at [412, 274] on input at bounding box center [429, 278] width 116 height 14
click at [406, 366] on li "Vacant Role" at bounding box center [429, 366] width 117 height 12
type input "Vacant Role"
click at [397, 299] on div at bounding box center [400, 299] width 8 height 7
type input "1"
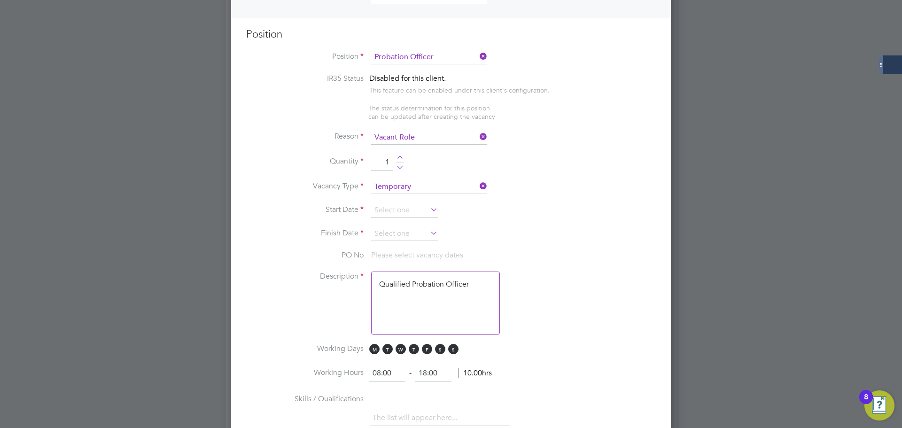
scroll to position [376, 0]
click at [428, 204] on input at bounding box center [404, 210] width 67 height 14
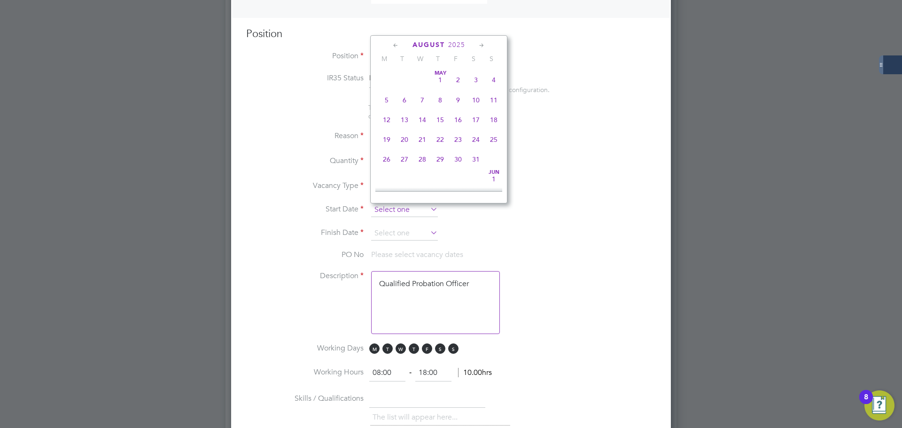
scroll to position [366, 0]
click at [459, 139] on span "5" at bounding box center [458, 130] width 18 height 18
type input "05 Sep 2025"
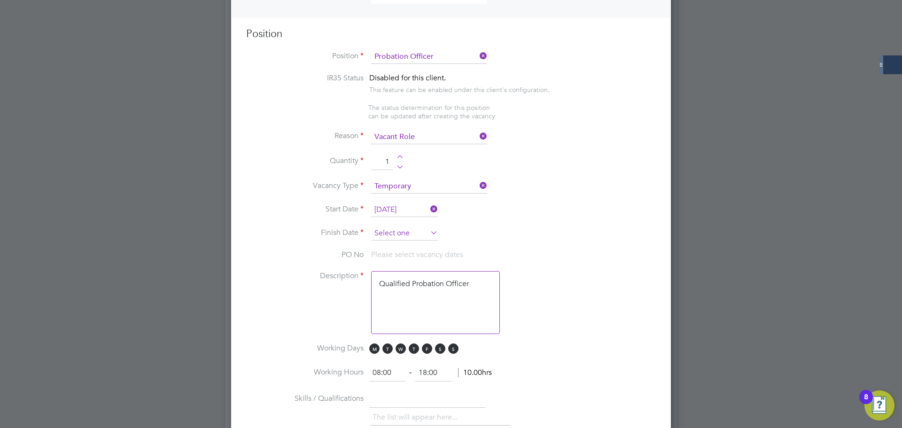
click at [409, 233] on input at bounding box center [404, 233] width 67 height 14
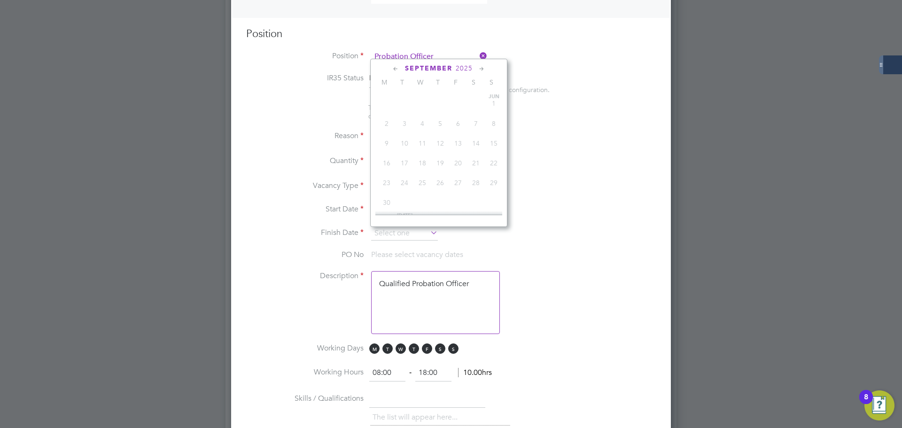
scroll to position [285, 0]
click at [479, 70] on icon at bounding box center [481, 69] width 9 height 10
click at [480, 69] on icon at bounding box center [481, 69] width 9 height 10
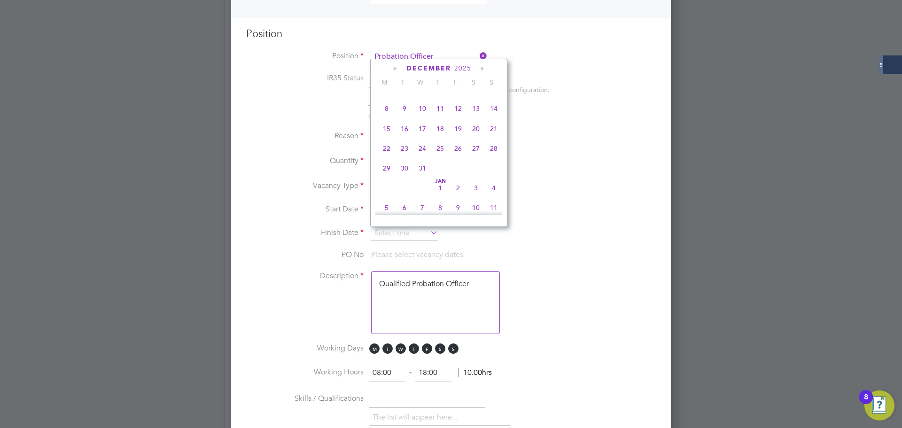
click at [492, 157] on span "28" at bounding box center [494, 149] width 18 height 18
type input "28 Dec 2025"
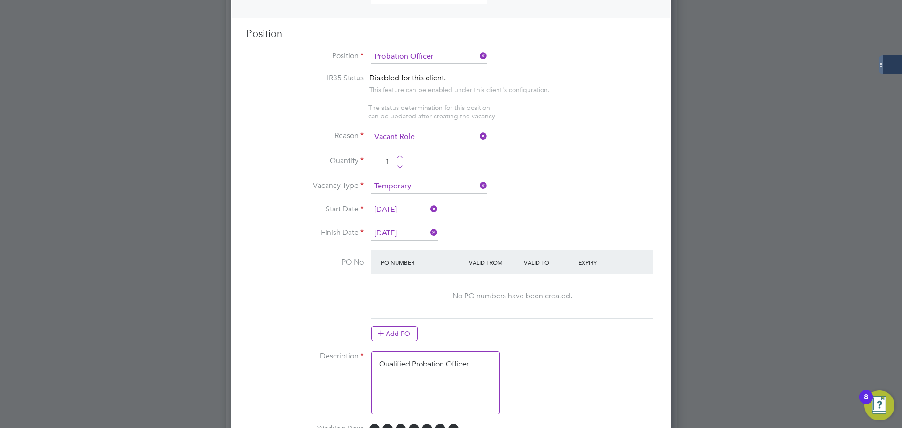
click at [424, 376] on textarea "Qualified Probation Officer" at bounding box center [435, 382] width 129 height 63
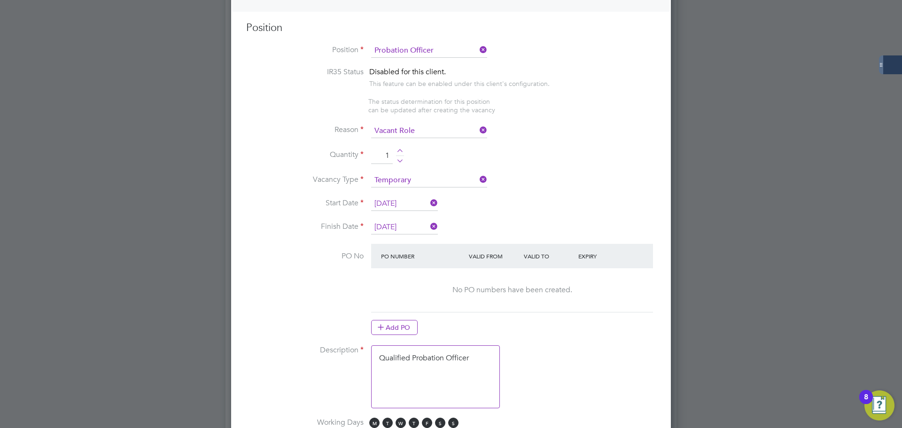
scroll to position [470, 0]
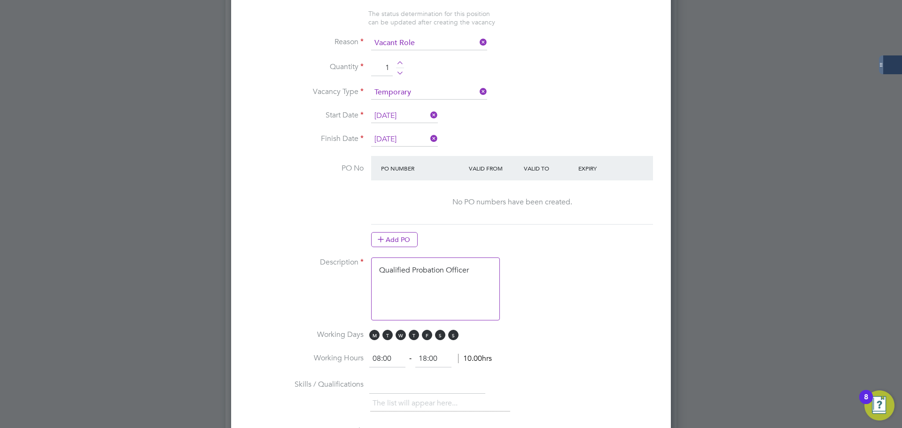
click at [468, 267] on textarea "Qualified Probation Officer" at bounding box center [435, 288] width 129 height 63
click at [469, 271] on textarea "Qualified Probation Officer" at bounding box center [435, 288] width 129 height 63
drag, startPoint x: 472, startPoint y: 271, endPoint x: 348, endPoint y: 260, distance: 125.0
click at [348, 260] on li "Description Qualified Probation Officer" at bounding box center [451, 293] width 410 height 72
paste textarea "The tracking number for this OP1 request is: " 2309B" Yes Question Answer Proba…"
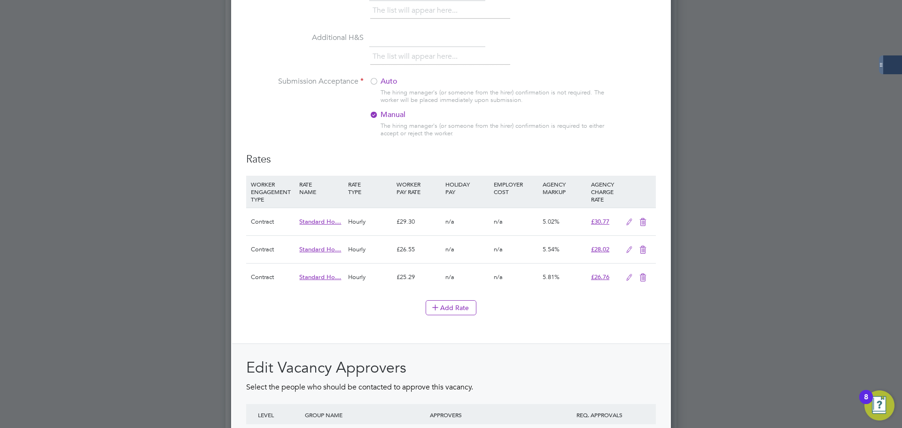
scroll to position [1081, 0]
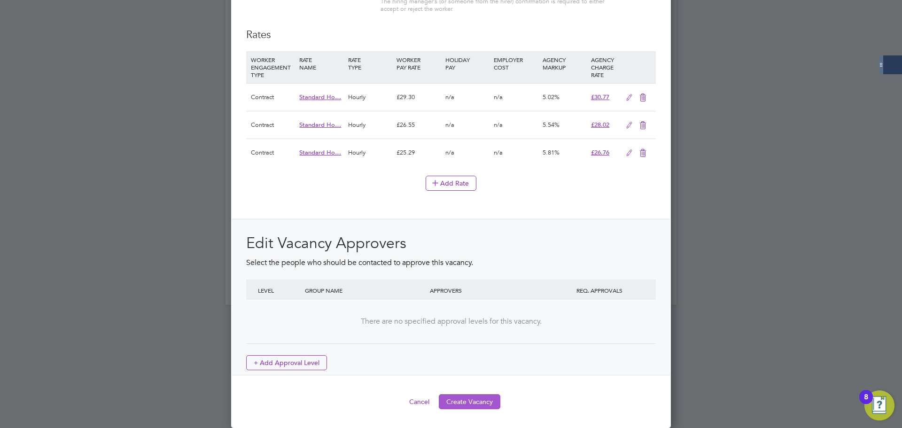
type textarea "The tracking number for this OP1 request is: " 2309B" Yes Question Answer Proba…"
click at [480, 402] on button "Create Vacancy" at bounding box center [470, 401] width 62 height 15
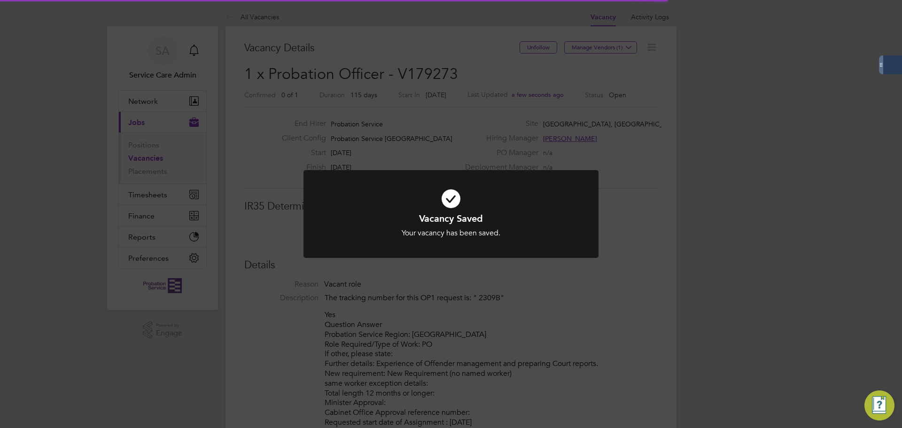
scroll to position [5, 5]
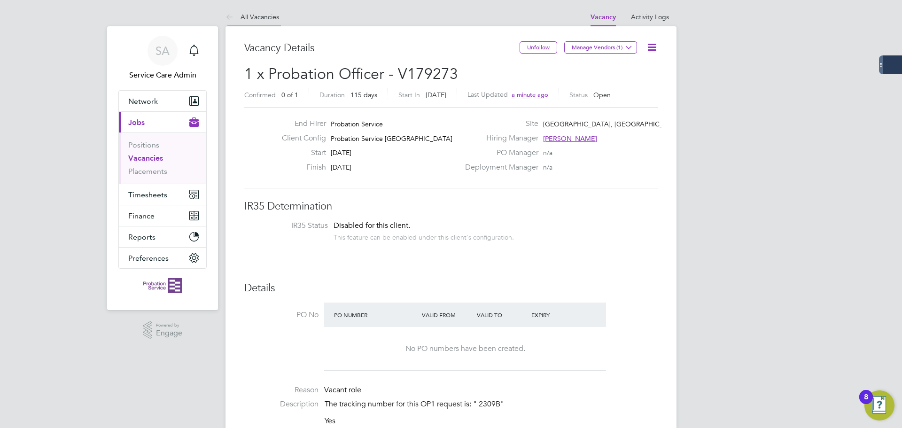
click at [249, 15] on link "All Vacancies" at bounding box center [253, 17] width 54 height 8
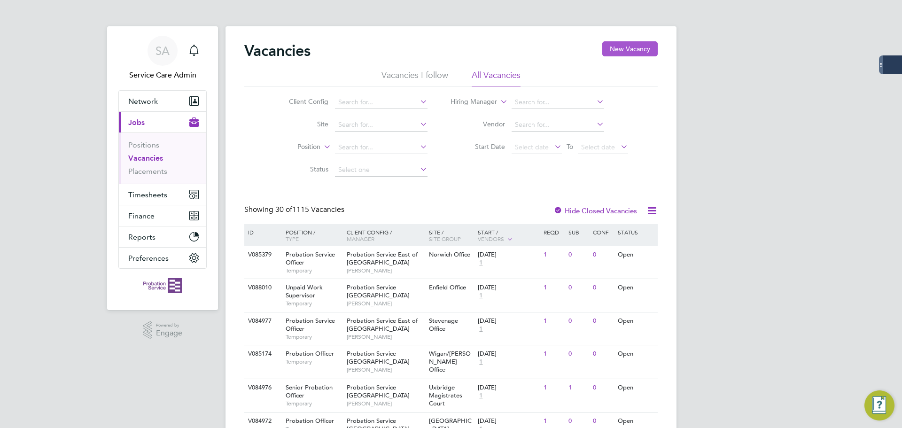
click at [629, 50] on button "New Vacancy" at bounding box center [629, 48] width 55 height 15
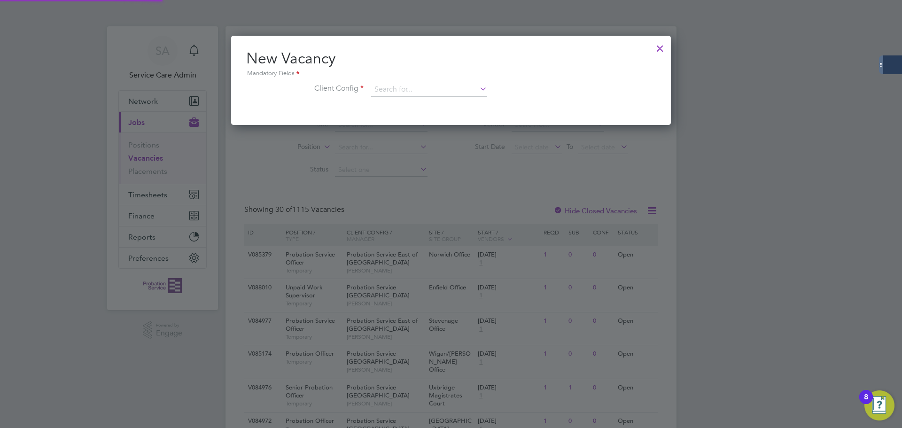
scroll to position [89, 440]
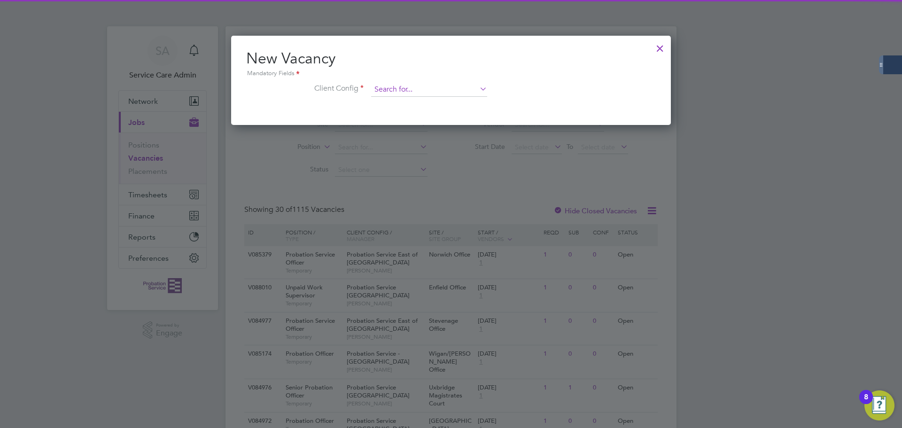
click at [432, 91] on input at bounding box center [429, 90] width 116 height 14
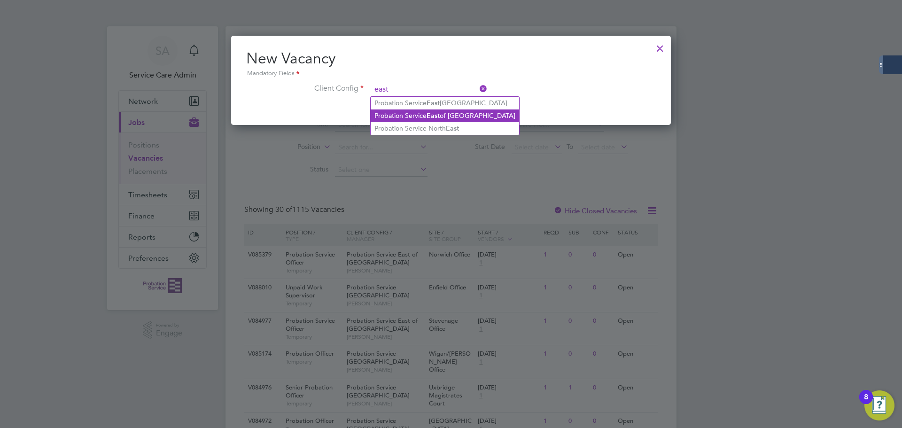
click at [452, 113] on li "Probation Service East of England" at bounding box center [445, 115] width 148 height 13
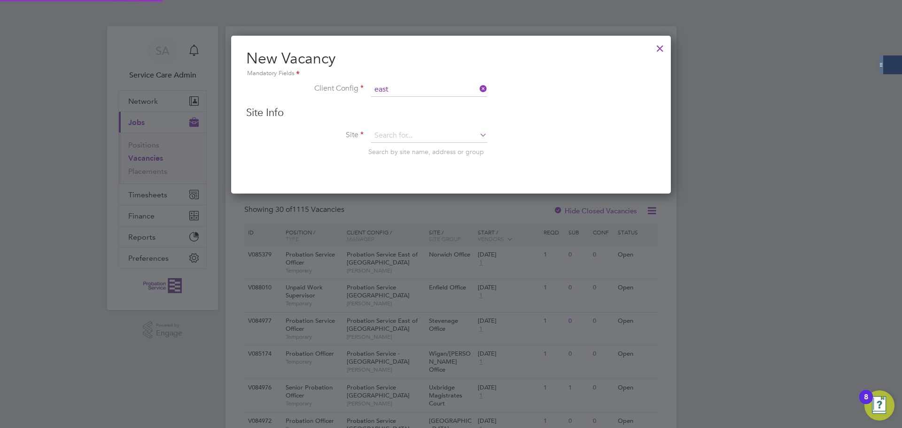
type input "Probation Service East of England"
click at [426, 140] on input at bounding box center [429, 136] width 116 height 14
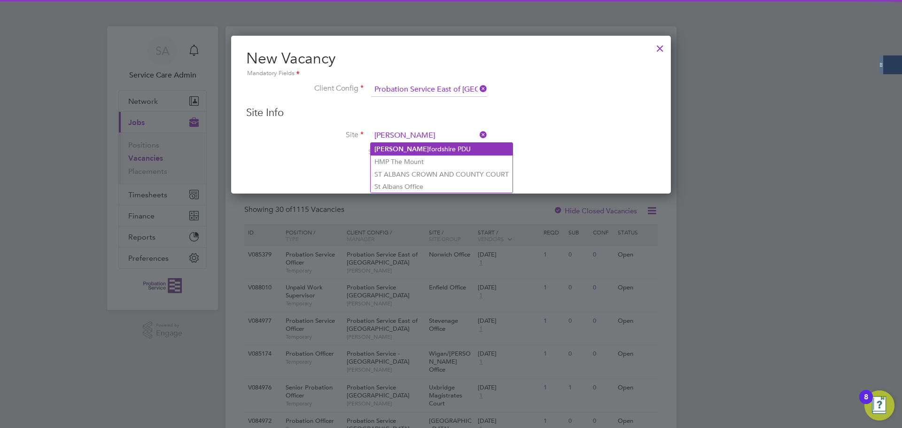
click at [437, 145] on li "Hert fordshire PDU" at bounding box center [442, 149] width 142 height 13
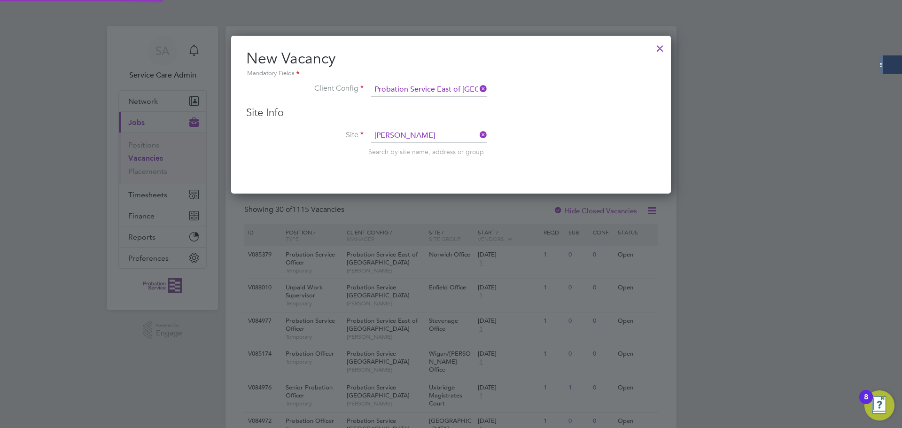
type input "Hertfordshire PDU"
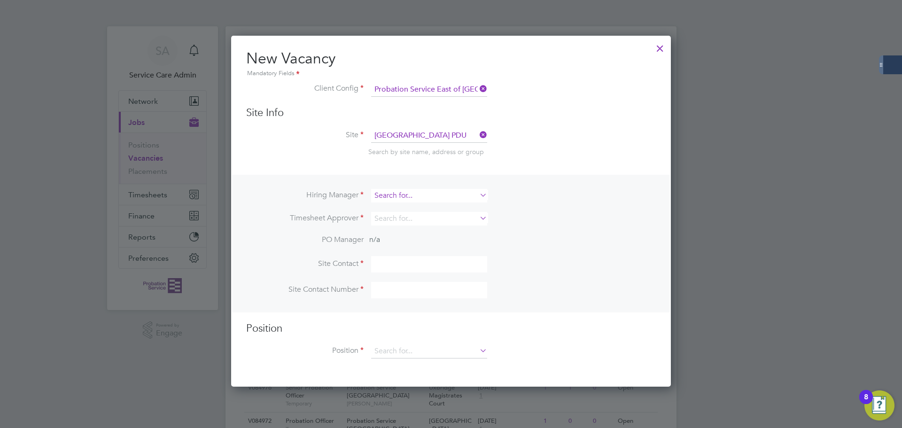
click at [405, 200] on input at bounding box center [429, 196] width 116 height 14
type input "gr"
click at [427, 226] on li "Clare Griffiths" at bounding box center [429, 222] width 117 height 13
type input "Clare Griffiths"
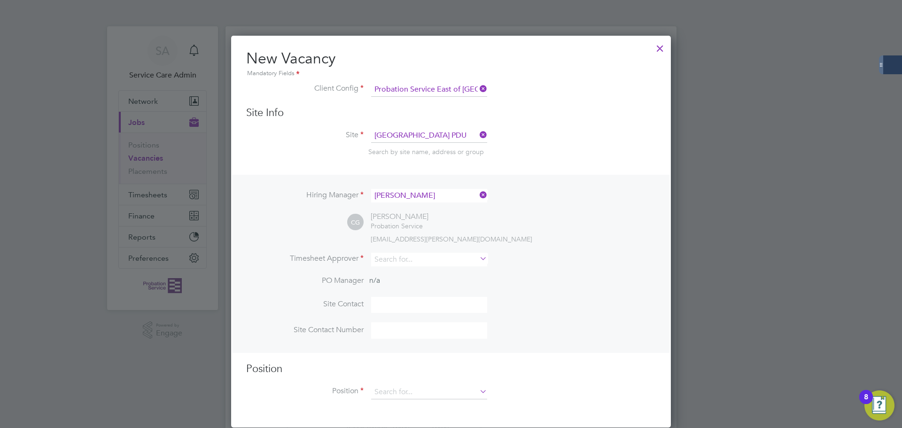
scroll to position [393, 440]
click at [402, 264] on input at bounding box center [429, 260] width 116 height 14
click at [403, 282] on li "Clare Griffiths" at bounding box center [429, 286] width 117 height 13
type input "Clare Griffiths"
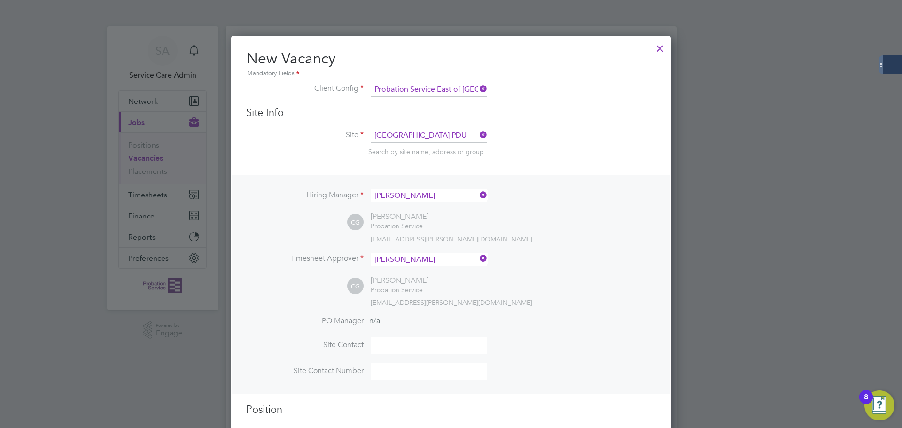
scroll to position [94, 0]
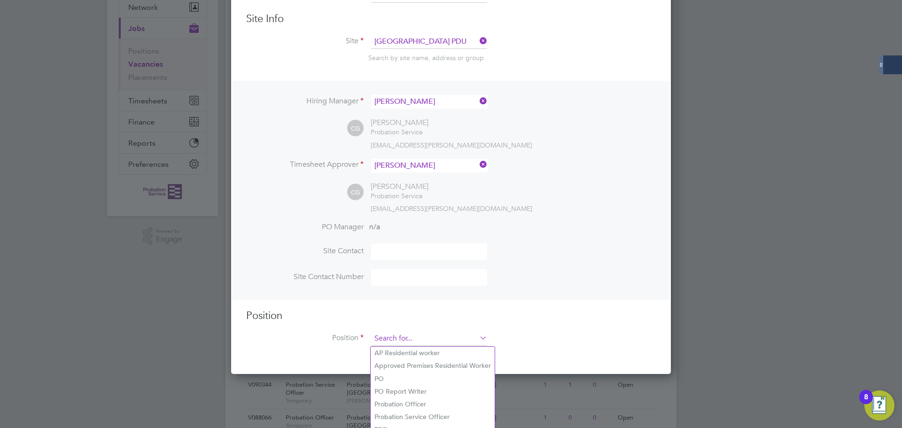
click at [389, 336] on input at bounding box center [429, 339] width 116 height 14
click at [394, 337] on input at bounding box center [429, 339] width 116 height 14
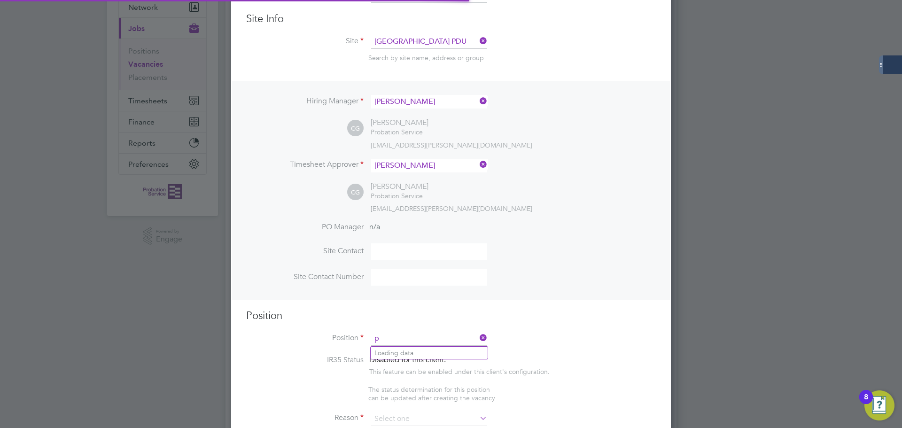
scroll to position [1354, 440]
click at [422, 365] on li "Pro bation Officer" at bounding box center [433, 365] width 125 height 13
type input "Probation Officer"
type textarea "Qualified Probation Officer"
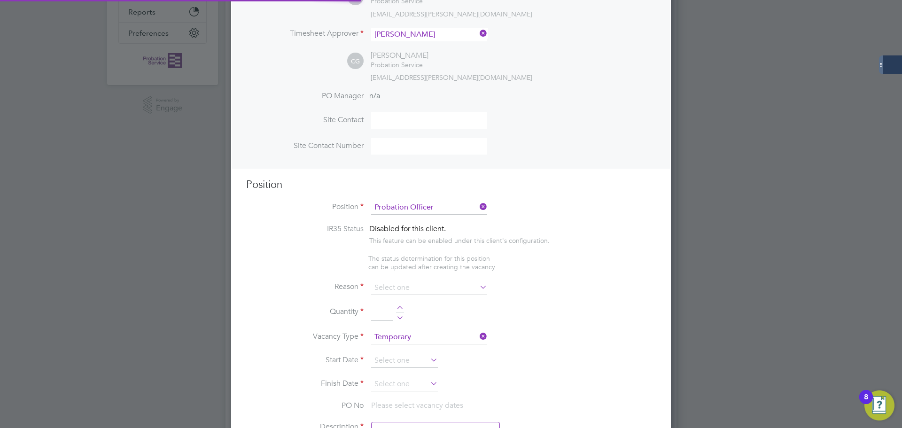
scroll to position [235, 0]
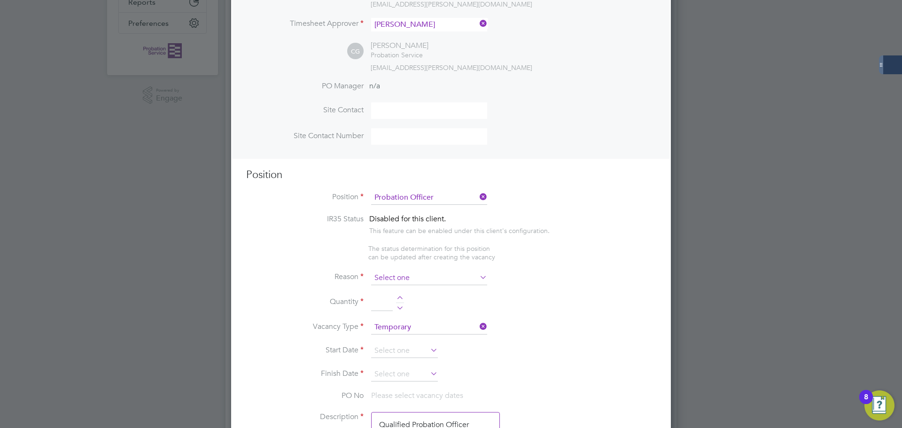
click at [402, 279] on input at bounding box center [429, 278] width 116 height 14
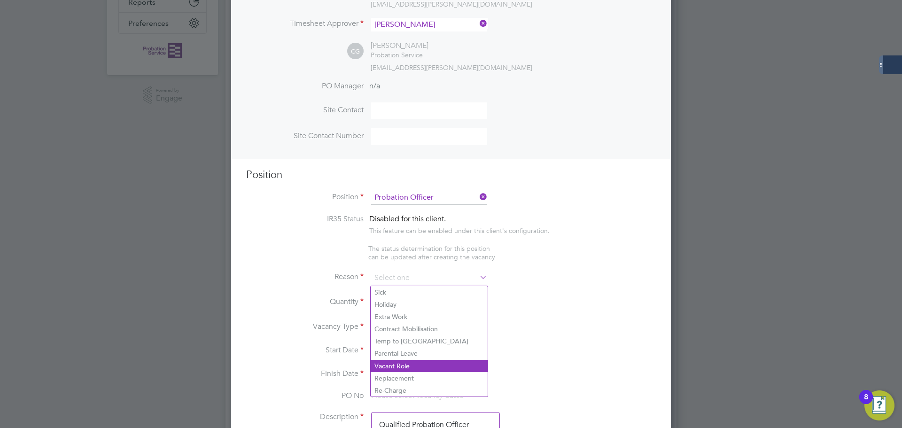
click at [405, 368] on li "Vacant Role" at bounding box center [429, 366] width 117 height 12
type input "Vacant Role"
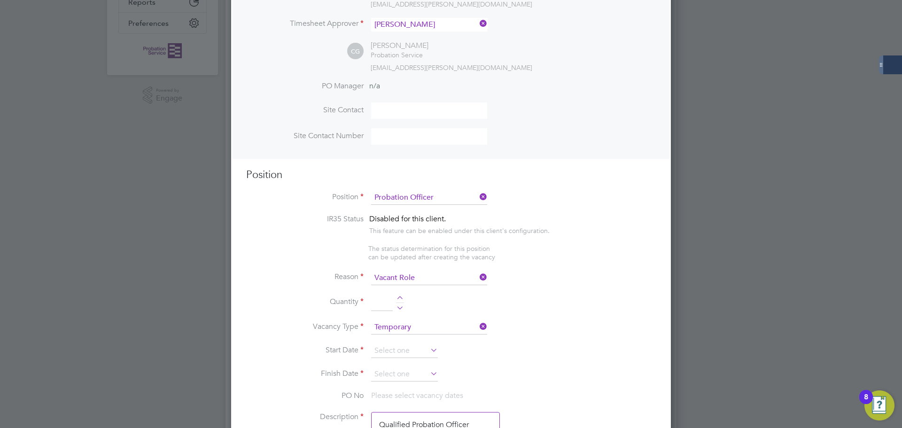
drag, startPoint x: 402, startPoint y: 300, endPoint x: 407, endPoint y: 343, distance: 43.6
click at [401, 300] on div at bounding box center [400, 299] width 8 height 7
type input "1"
click at [391, 348] on input at bounding box center [404, 351] width 67 height 14
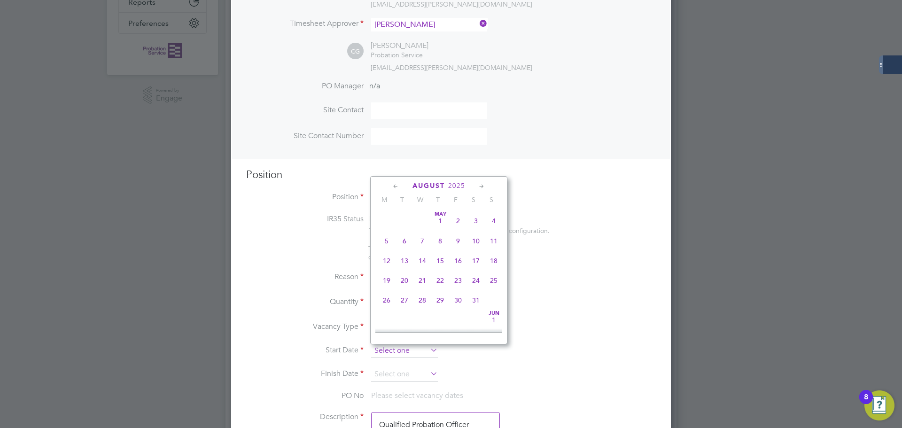
scroll to position [366, 0]
click at [389, 300] on span "8" at bounding box center [387, 291] width 18 height 18
type input "08 Sep 2025"
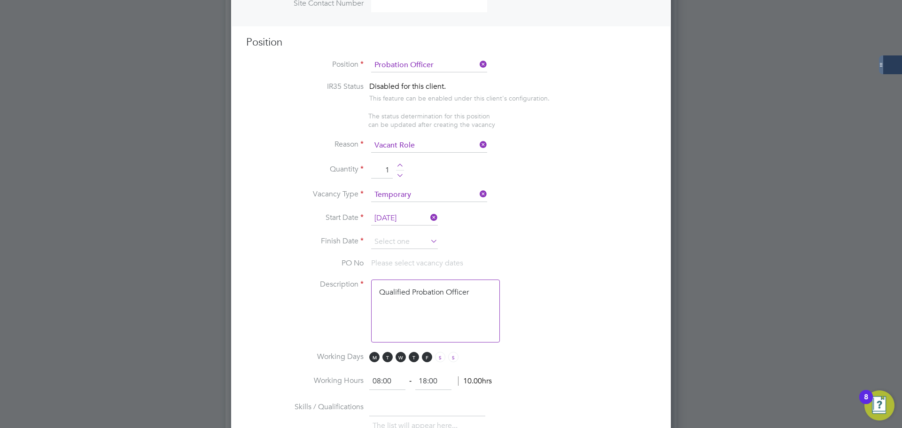
scroll to position [376, 0]
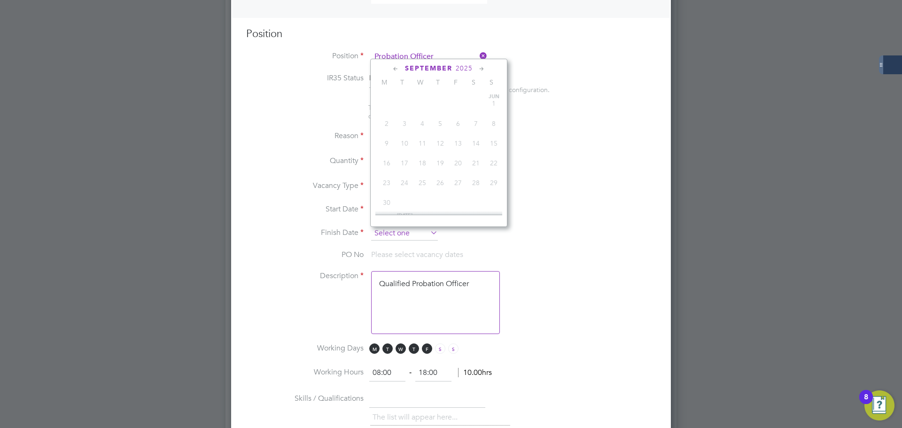
click at [402, 238] on input at bounding box center [404, 233] width 67 height 14
click at [482, 70] on icon at bounding box center [481, 69] width 9 height 10
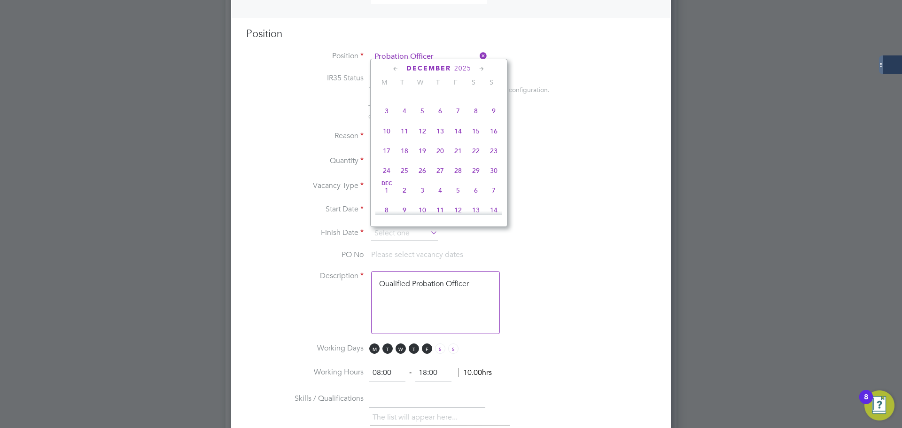
scroll to position [629, 0]
click at [492, 157] on span "28" at bounding box center [494, 149] width 18 height 18
type input "28 Dec 2025"
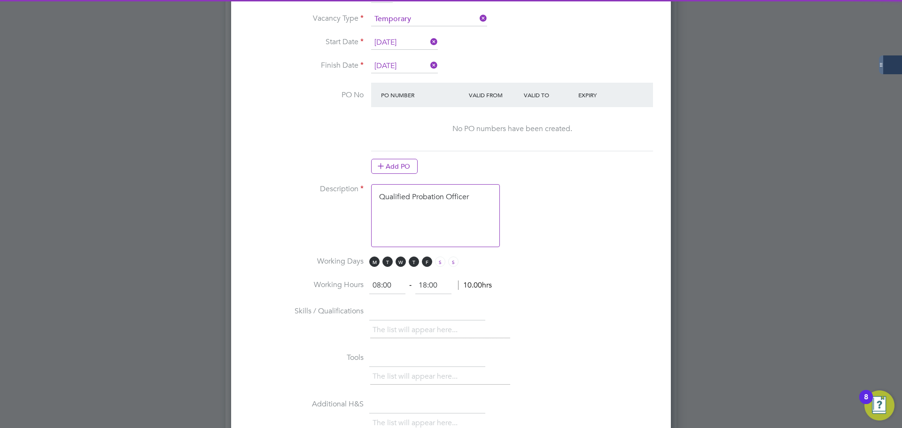
scroll to position [658, 0]
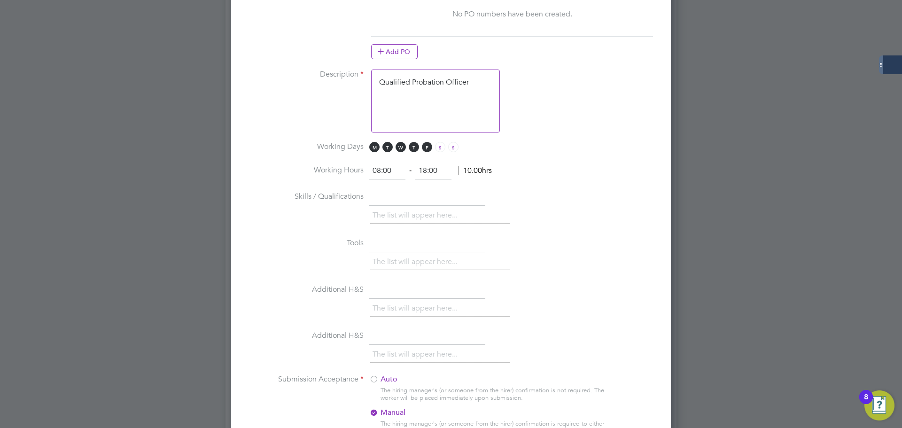
click at [447, 90] on textarea "Qualified Probation Officer" at bounding box center [435, 101] width 129 height 63
click at [467, 82] on textarea "Qualified Probation Officer" at bounding box center [435, 101] width 129 height 63
drag, startPoint x: 475, startPoint y: 83, endPoint x: 350, endPoint y: 77, distance: 124.7
click at [350, 77] on li "Description Qualified Probation Officer" at bounding box center [451, 106] width 410 height 72
paste textarea "The tracking number for this OP1 request is: " 2310B" Yes Question Answer Proba…"
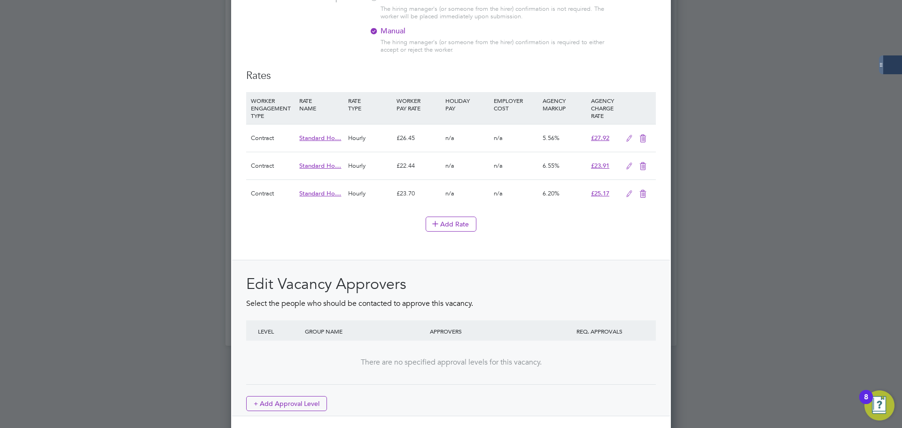
scroll to position [1081, 0]
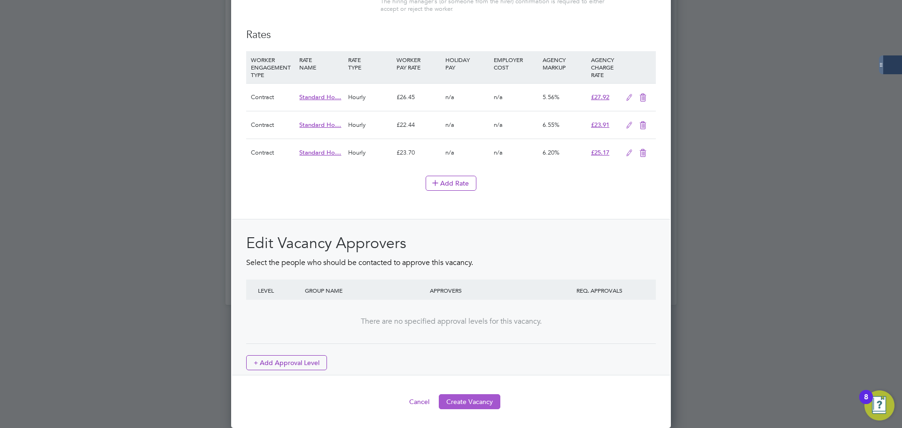
type textarea "The tracking number for this OP1 request is: " 2310B" Yes Question Answer Proba…"
click at [480, 406] on button "Create Vacancy" at bounding box center [470, 401] width 62 height 15
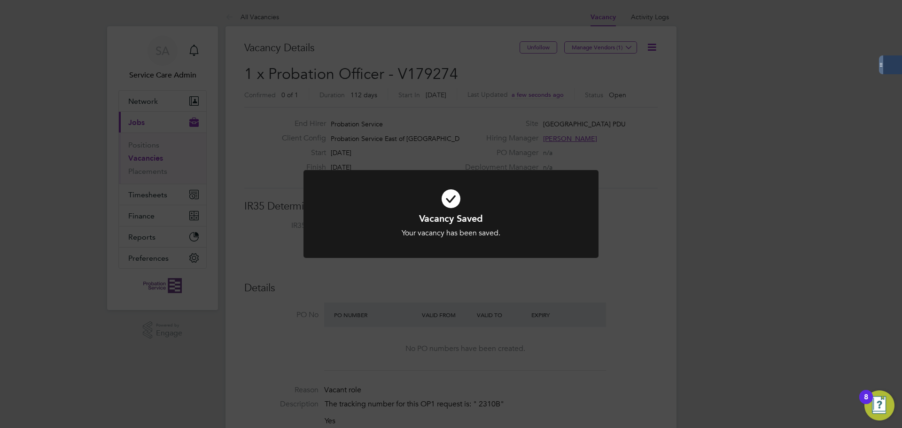
click at [356, 157] on div "Vacancy Saved Your vacancy has been saved. Cancel Okay" at bounding box center [451, 214] width 902 height 428
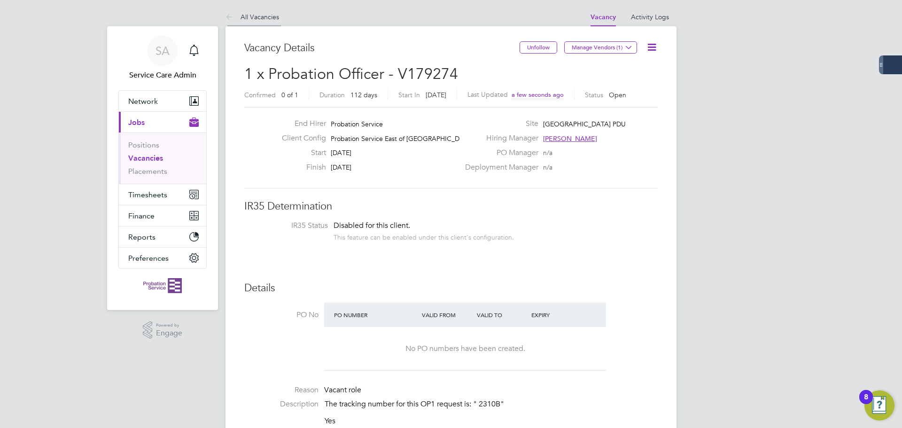
click at [255, 15] on link "All Vacancies" at bounding box center [253, 17] width 54 height 8
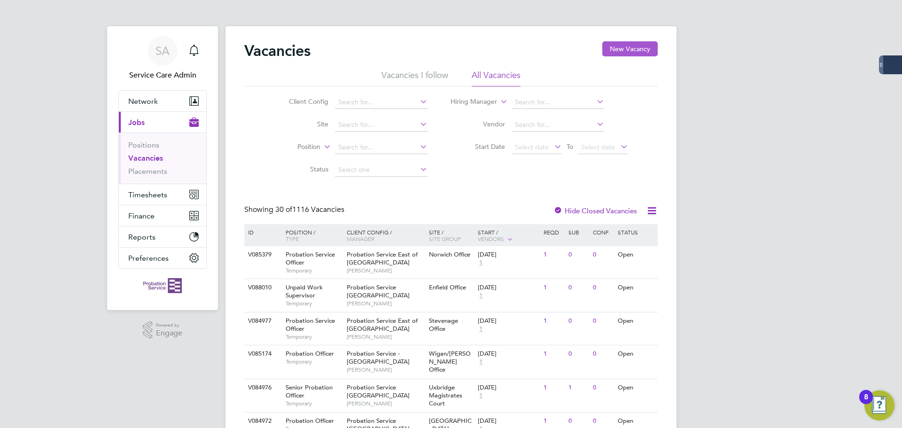
click at [622, 47] on button "New Vacancy" at bounding box center [629, 48] width 55 height 15
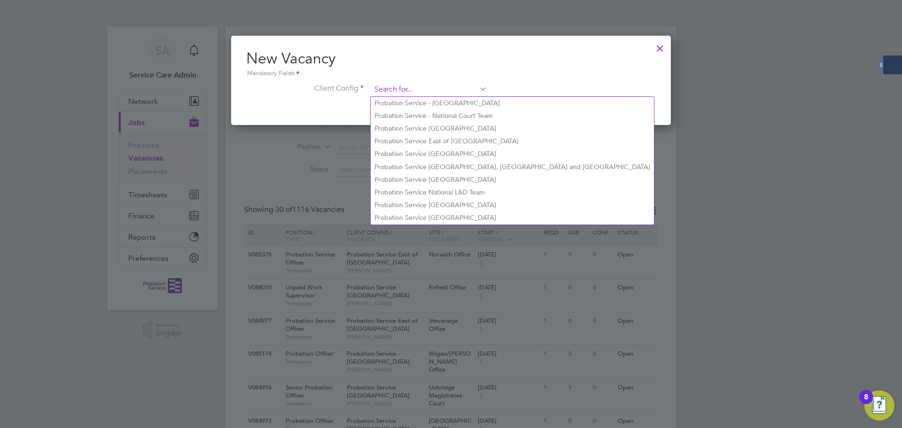
click at [413, 87] on input at bounding box center [429, 90] width 116 height 14
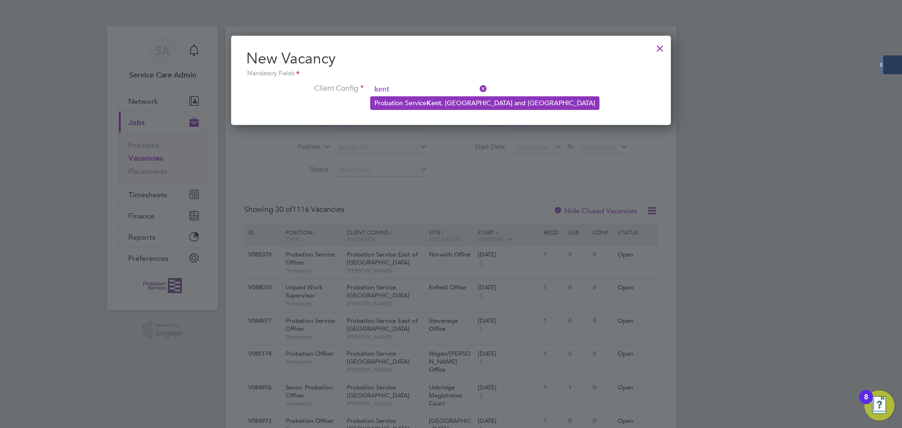
click at [432, 104] on b "Kent" at bounding box center [434, 103] width 15 height 8
type input "Probation Service Kent, Surrey and Sussex"
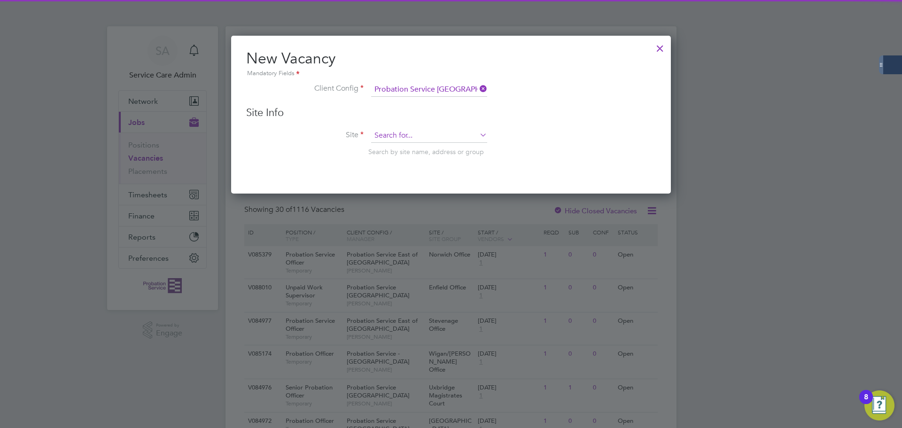
click at [394, 132] on input at bounding box center [429, 136] width 116 height 14
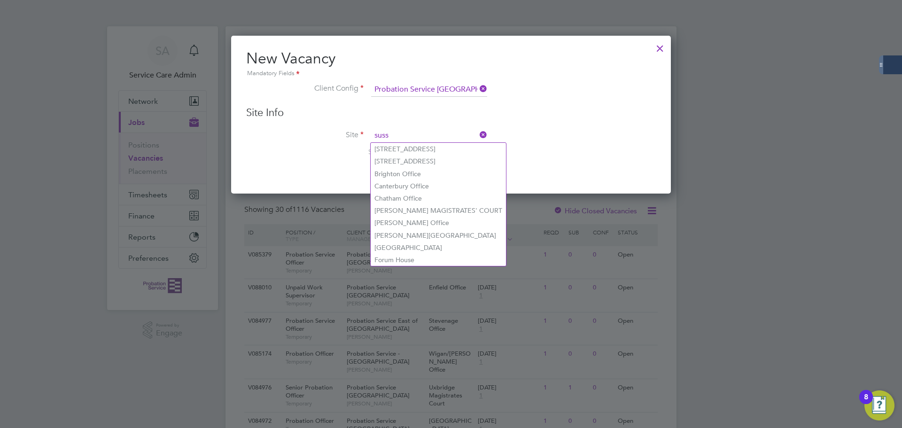
type input "suss"
click at [401, 135] on input at bounding box center [429, 136] width 116 height 14
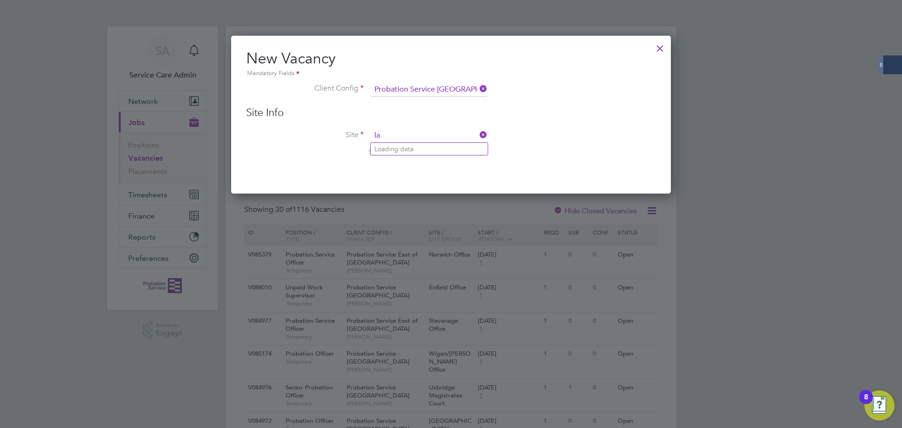
type input "l"
click at [410, 150] on li "Brig hton Office" at bounding box center [429, 149] width 117 height 13
type input "Brighton Office"
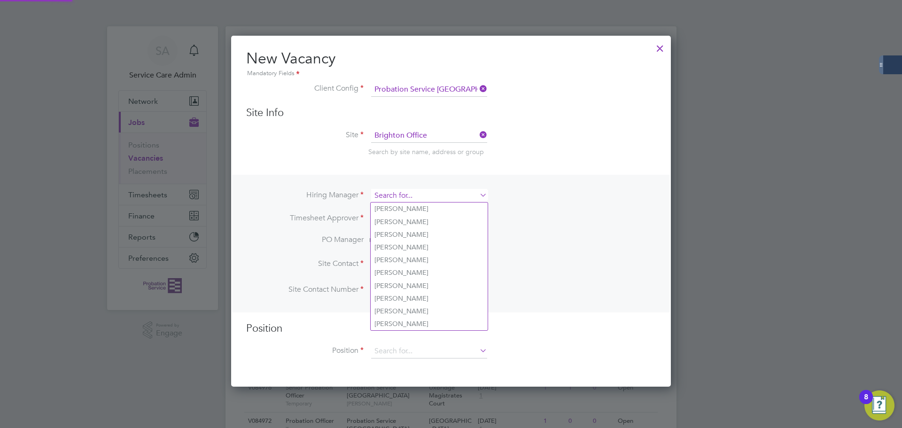
click at [393, 196] on input at bounding box center [429, 196] width 116 height 14
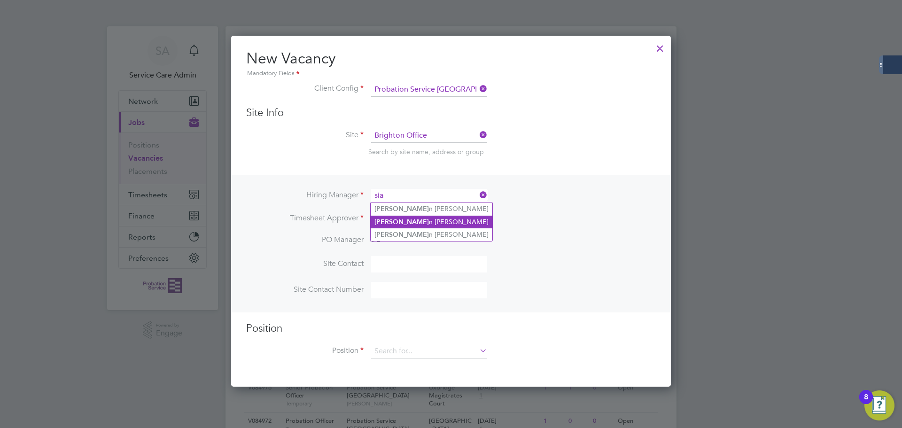
type input "sia"
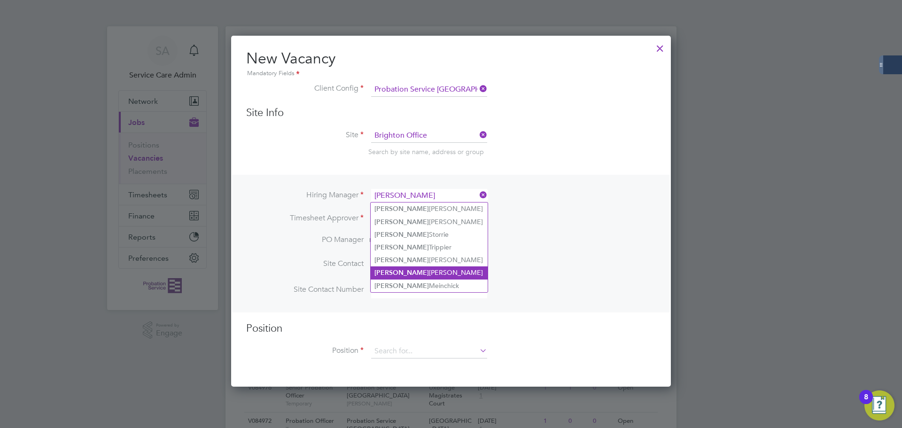
type input "sharon"
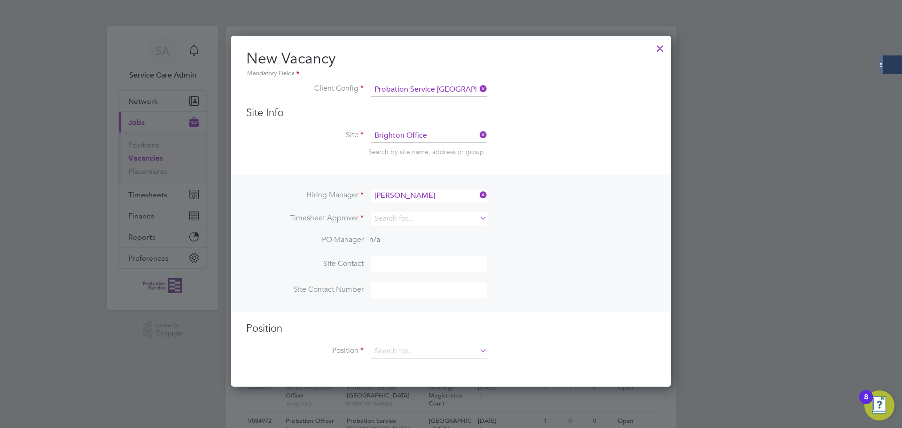
click at [417, 279] on ul "Sharon Clarke Sharon Agostini Sharon Storrie Sharon Trippier Sharon Gayle Sharo…" at bounding box center [429, 247] width 118 height 90
click at [415, 272] on input at bounding box center [429, 264] width 116 height 16
click at [393, 192] on input at bounding box center [429, 196] width 116 height 14
click at [406, 270] on li "Sharon Coleman" at bounding box center [429, 272] width 117 height 13
type input "Sharon Coleman"
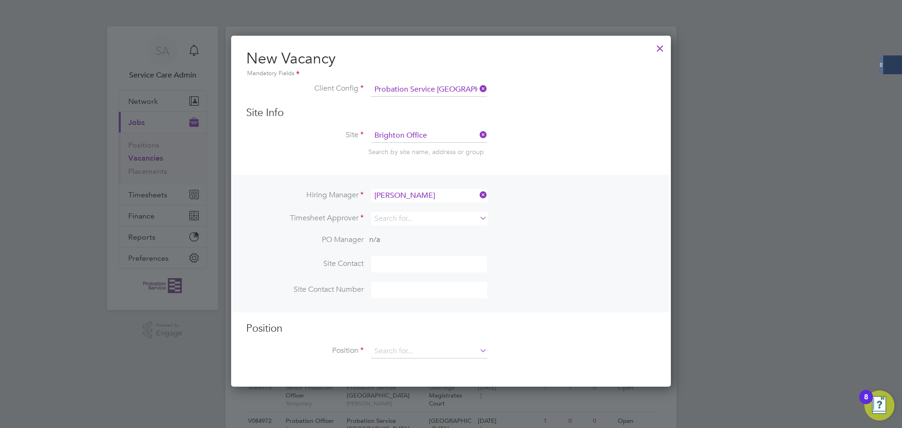
scroll to position [393, 440]
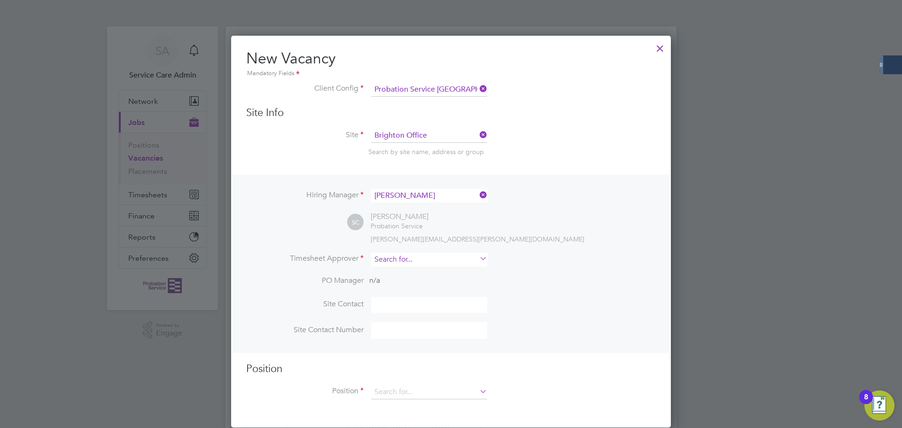
click at [383, 262] on input at bounding box center [429, 260] width 116 height 14
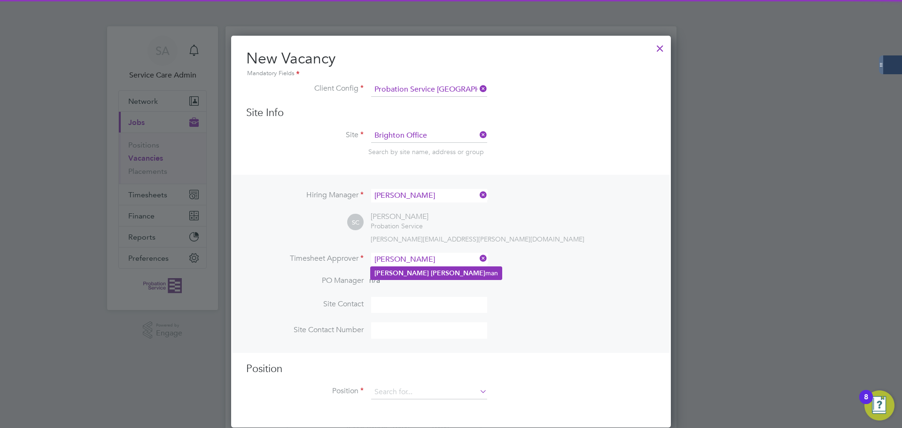
click at [431, 271] on b "Cole" at bounding box center [458, 273] width 55 height 8
type input "Sharon Coleman"
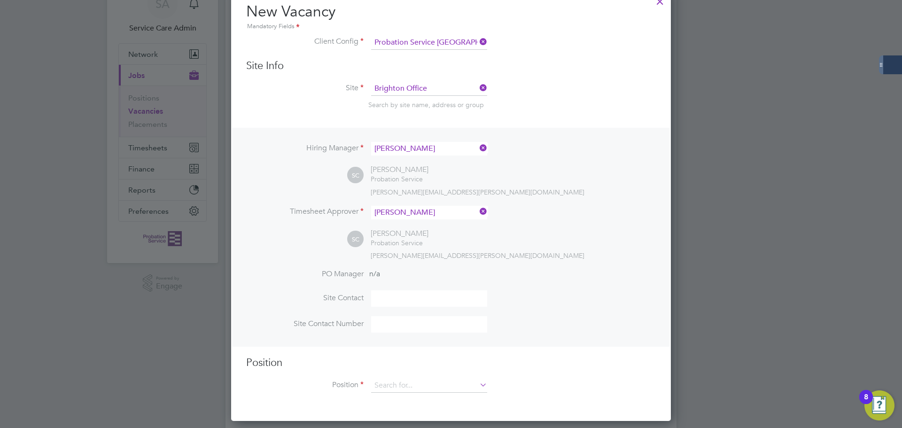
scroll to position [188, 0]
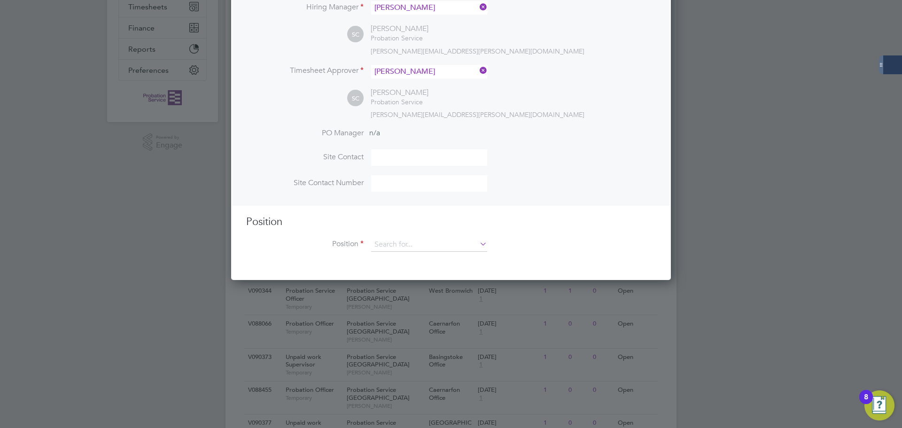
click at [435, 234] on div "Position Position" at bounding box center [451, 238] width 410 height 47
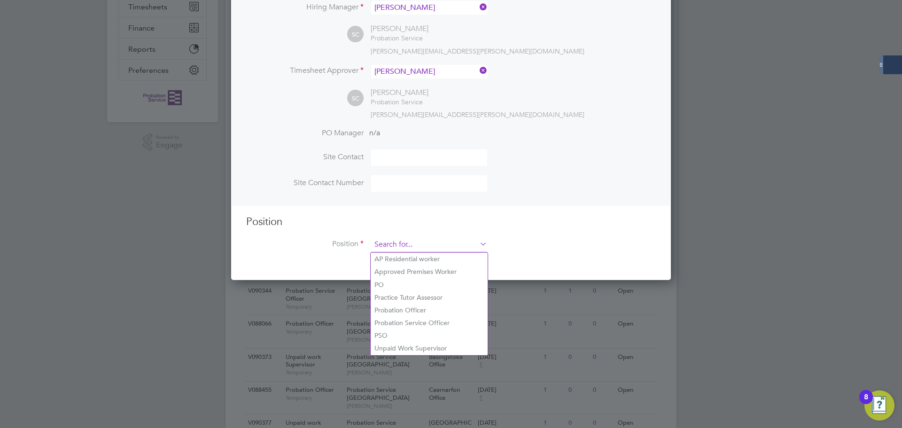
click at [431, 246] on input at bounding box center [429, 245] width 116 height 14
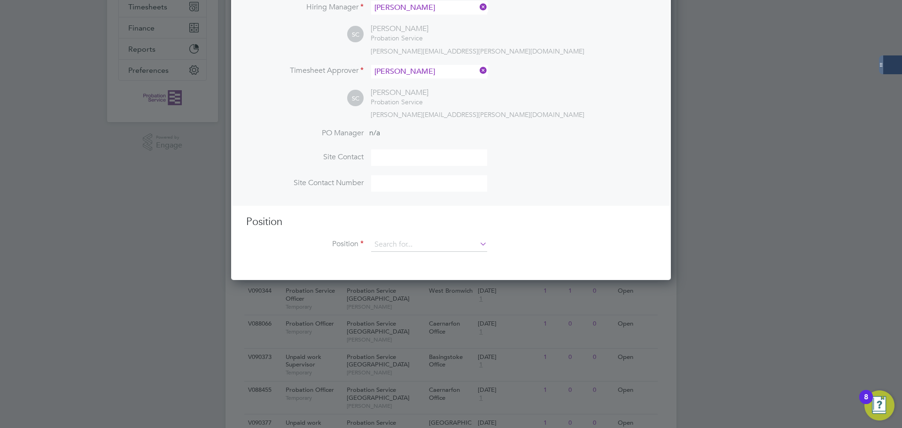
click at [420, 317] on li "Probation Service Officer" at bounding box center [429, 323] width 117 height 13
type input "Probation Service Officer"
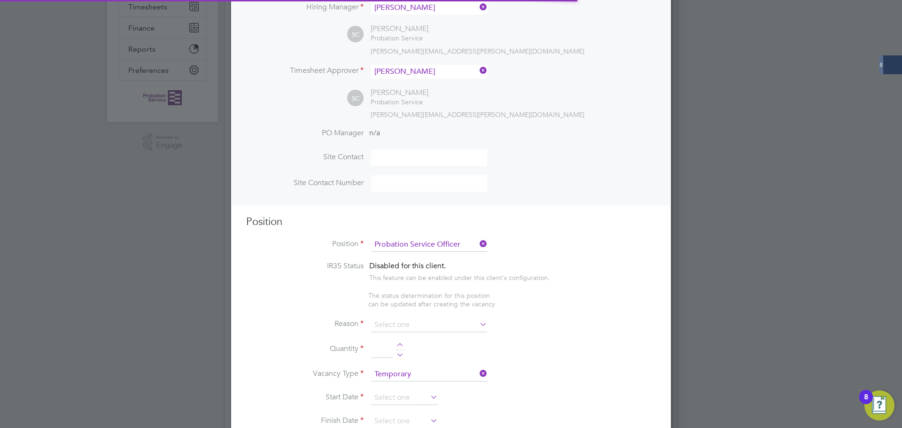
scroll to position [1394, 440]
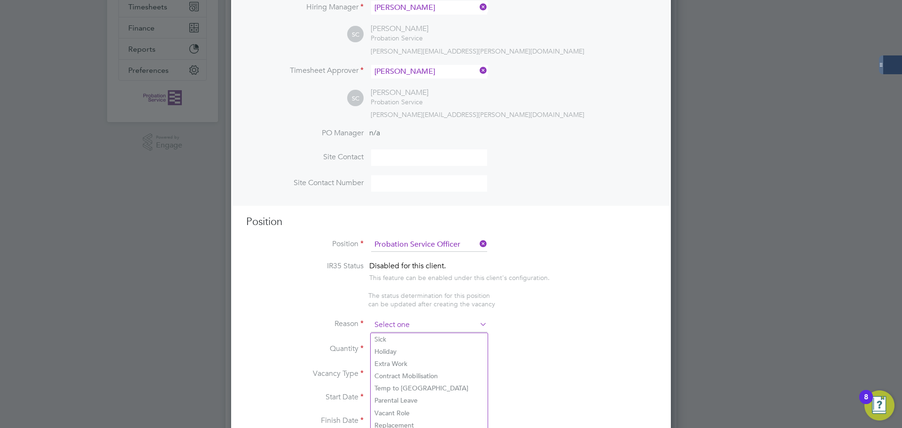
click at [407, 327] on input at bounding box center [429, 325] width 116 height 14
click at [400, 413] on li "Vacant Role" at bounding box center [429, 413] width 117 height 12
type input "Vacant Role"
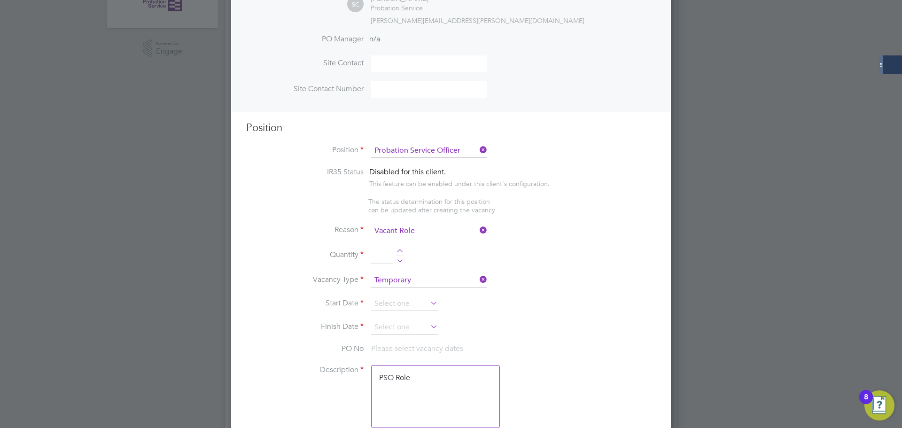
click at [401, 251] on div at bounding box center [400, 252] width 8 height 7
type input "1"
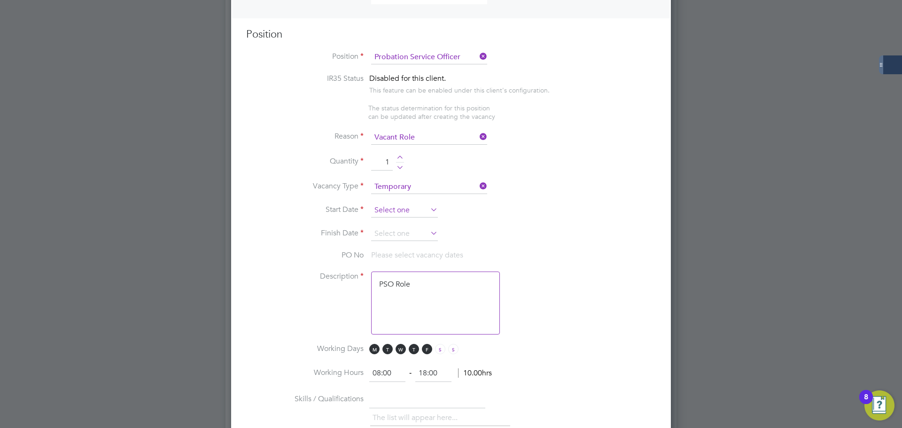
scroll to position [376, 0]
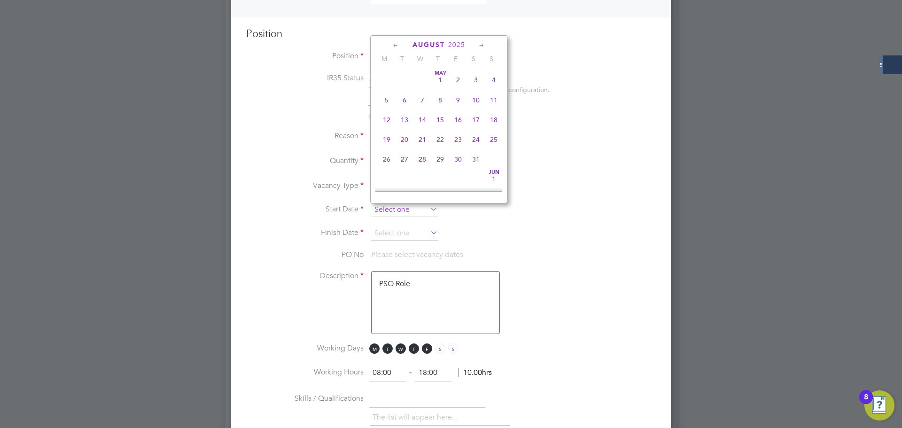
click at [383, 212] on input at bounding box center [404, 210] width 67 height 14
drag, startPoint x: 405, startPoint y: 117, endPoint x: 413, endPoint y: 171, distance: 54.6
click at [406, 118] on span "26" at bounding box center [405, 110] width 18 height 18
type input "26 Aug 2025"
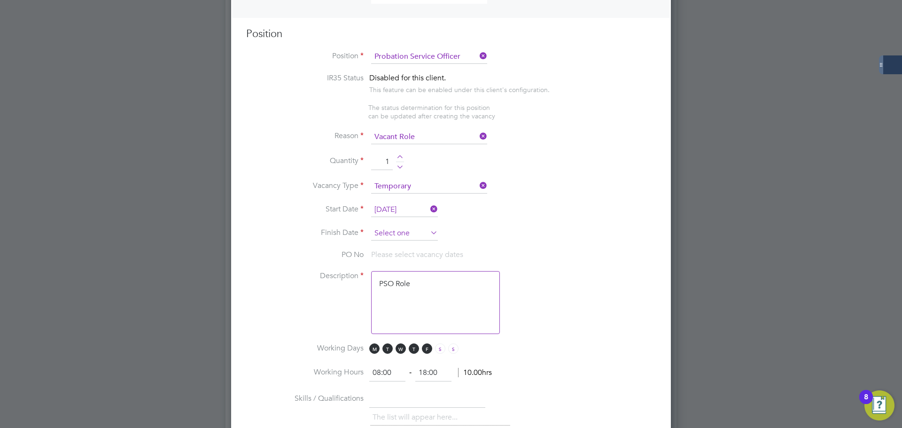
click at [389, 238] on input at bounding box center [404, 233] width 67 height 14
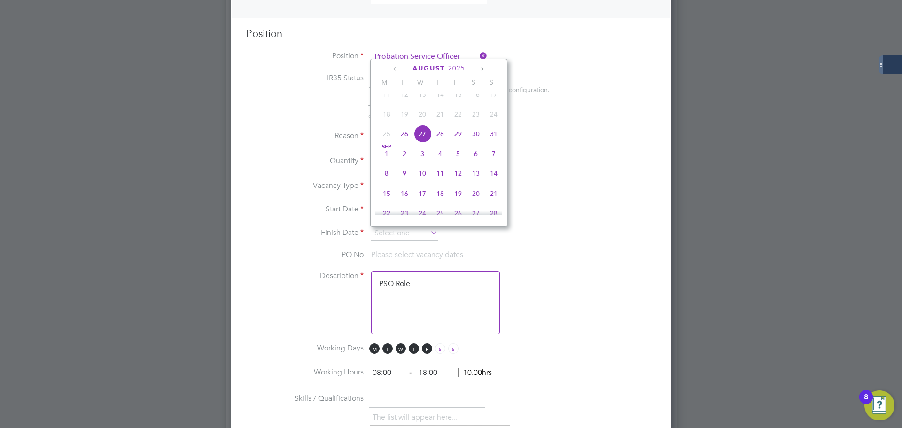
click at [481, 69] on icon at bounding box center [481, 69] width 9 height 10
click at [493, 177] on span "30" at bounding box center [494, 168] width 18 height 18
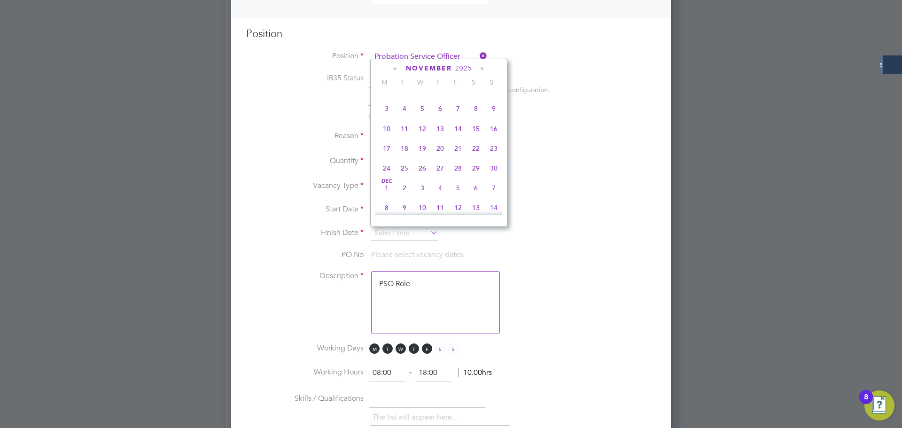
type input "[DATE]"
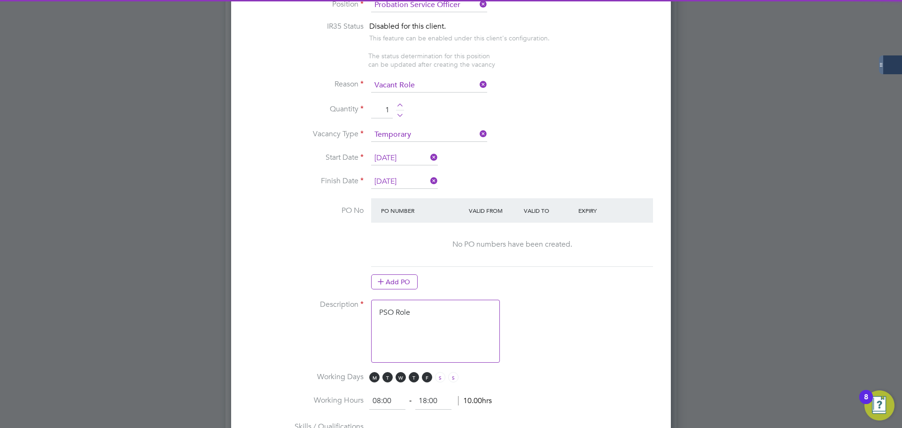
scroll to position [564, 0]
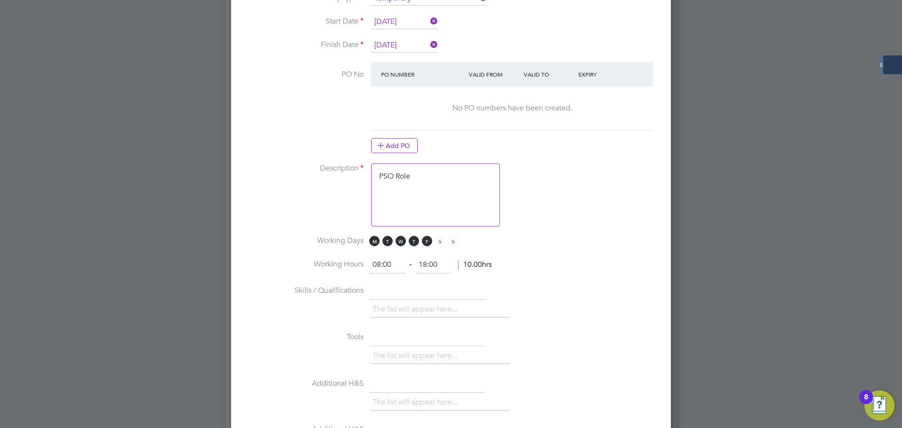
click at [439, 202] on textarea "PSO Role" at bounding box center [435, 195] width 129 height 63
click at [448, 191] on textarea "PSO Role" at bounding box center [435, 195] width 129 height 63
drag, startPoint x: 404, startPoint y: 177, endPoint x: 337, endPoint y: 171, distance: 66.4
click at [337, 171] on li "Description PSO Role" at bounding box center [451, 200] width 410 height 72
drag, startPoint x: 385, startPoint y: 176, endPoint x: 392, endPoint y: 177, distance: 7.1
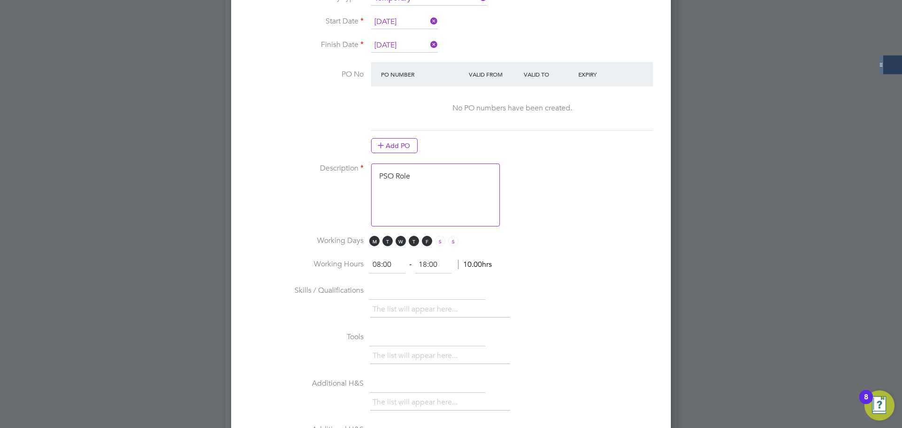
click at [386, 177] on textarea "PSO Role" at bounding box center [435, 195] width 129 height 63
click at [418, 175] on textarea "PSO Role" at bounding box center [435, 195] width 129 height 63
drag, startPoint x: 421, startPoint y: 179, endPoint x: 365, endPoint y: 176, distance: 56.0
click at [365, 176] on li "Description PSO Role" at bounding box center [451, 200] width 410 height 72
paste textarea "The tracking number for this OP1 request is: " 2312B" Yes Question Answer Proba…"
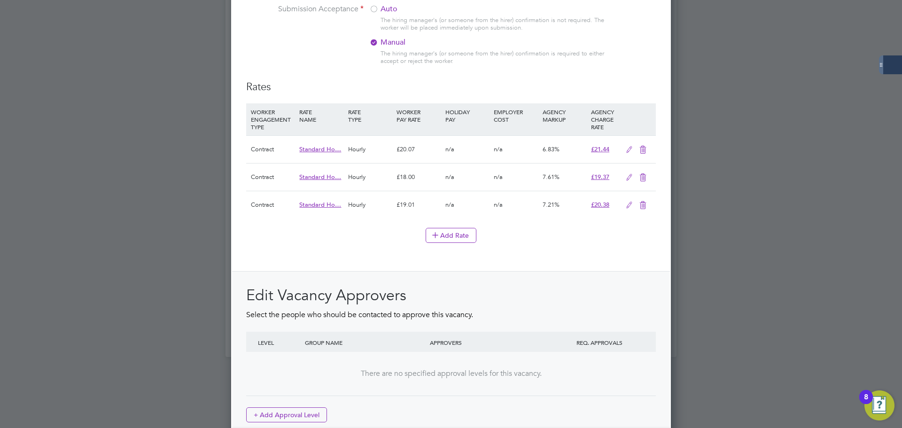
scroll to position [1081, 0]
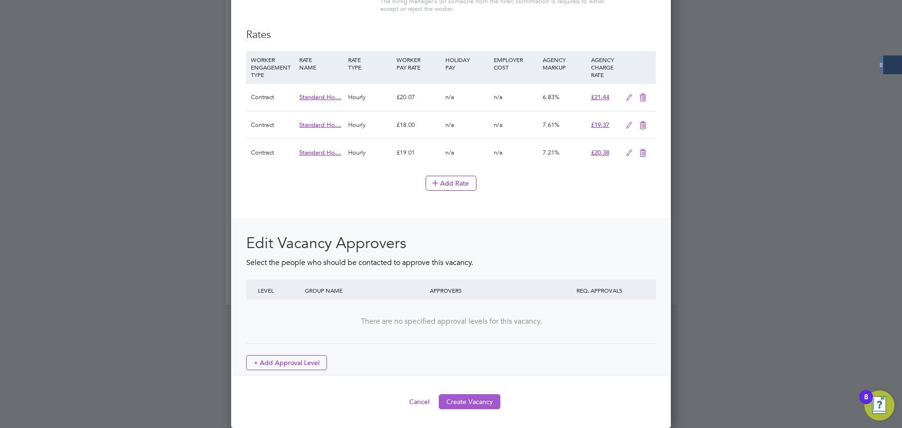
type textarea "The tracking number for this OP1 request is: " 2312B" Yes Question Answer Proba…"
click at [471, 407] on button "Create Vacancy" at bounding box center [470, 401] width 62 height 15
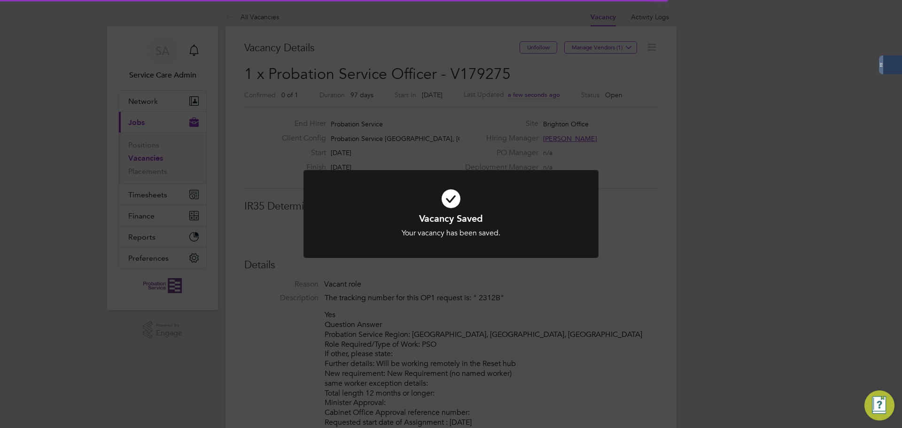
scroll to position [5, 5]
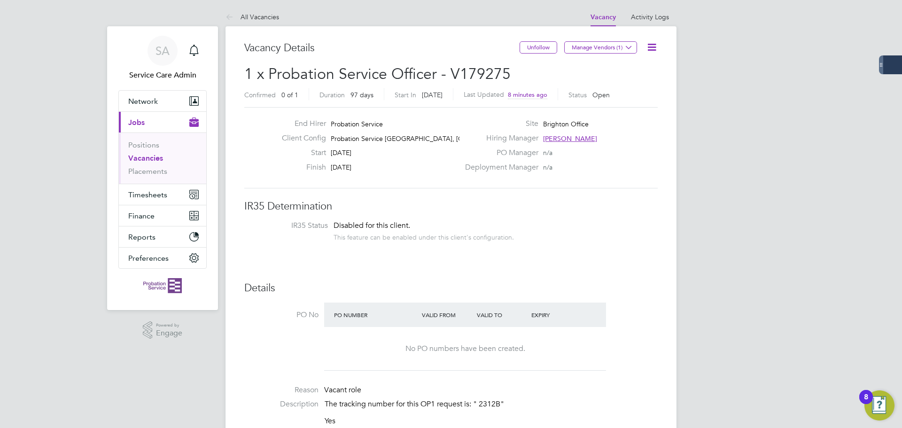
click at [144, 159] on link "Vacancies" at bounding box center [145, 158] width 35 height 9
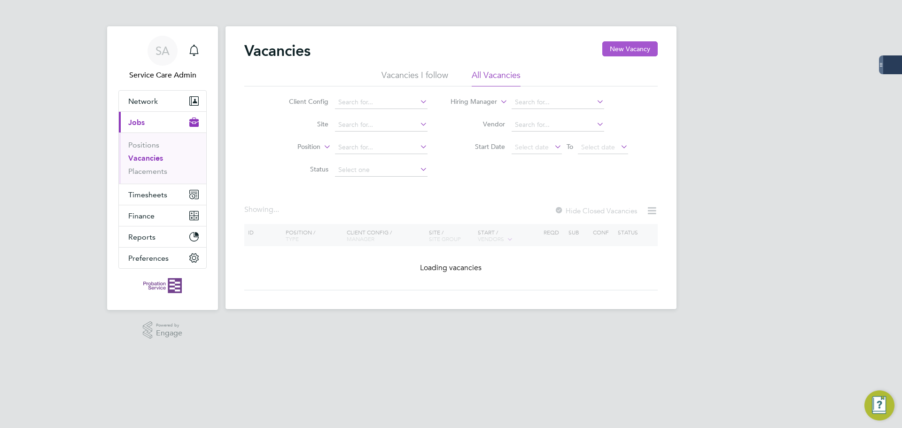
click at [637, 49] on button "New Vacancy" at bounding box center [629, 48] width 55 height 15
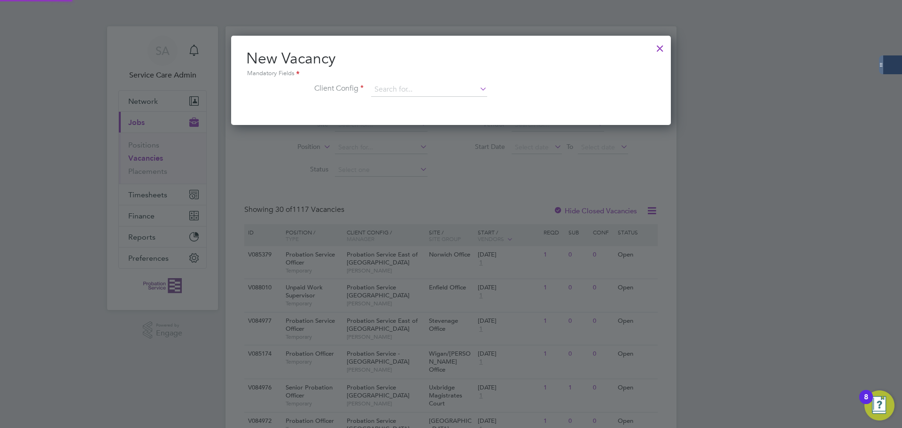
scroll to position [89, 440]
click at [661, 47] on div at bounding box center [660, 46] width 17 height 17
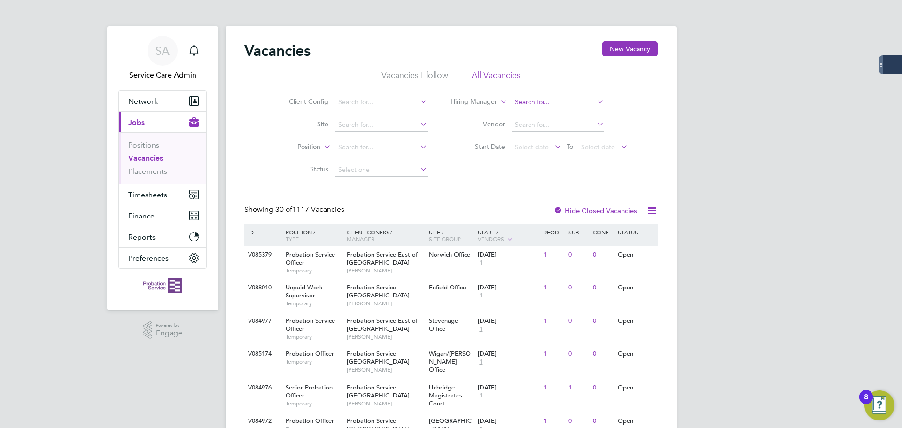
drag, startPoint x: 542, startPoint y: 104, endPoint x: 573, endPoint y: 106, distance: 30.6
click at [542, 104] on input at bounding box center [558, 102] width 93 height 13
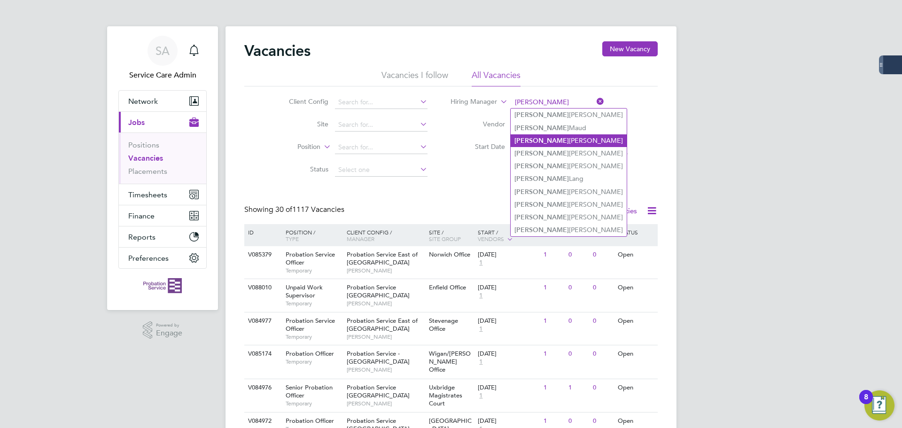
drag, startPoint x: 567, startPoint y: 143, endPoint x: 546, endPoint y: 145, distance: 20.8
click at [565, 143] on li "Karen Fischer" at bounding box center [569, 140] width 116 height 13
type input "[PERSON_NAME]"
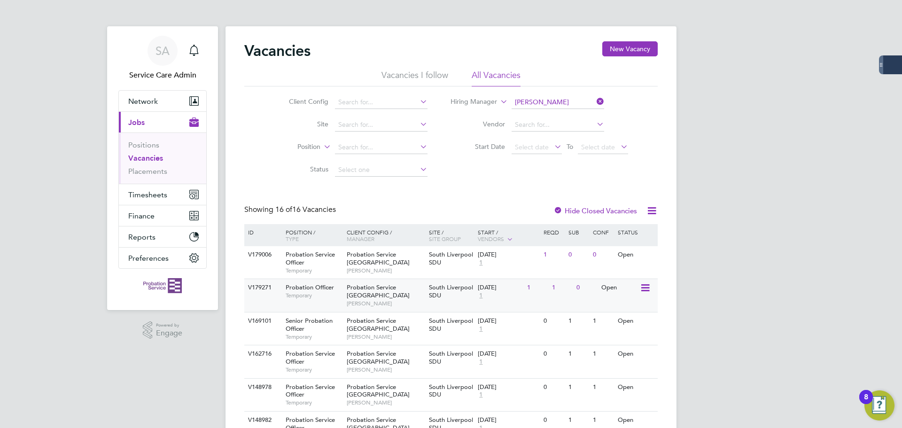
click at [289, 290] on span "Probation Officer" at bounding box center [310, 287] width 48 height 8
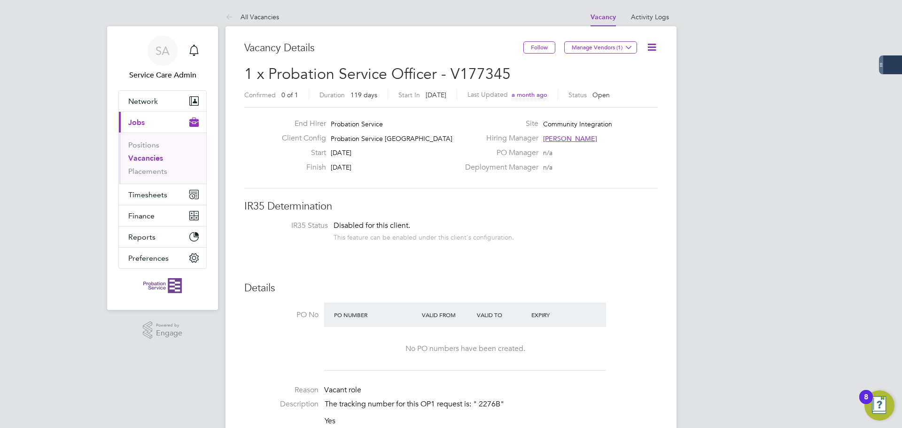
drag, startPoint x: 650, startPoint y: 47, endPoint x: 607, endPoint y: 77, distance: 53.0
click at [649, 47] on icon at bounding box center [652, 47] width 12 height 12
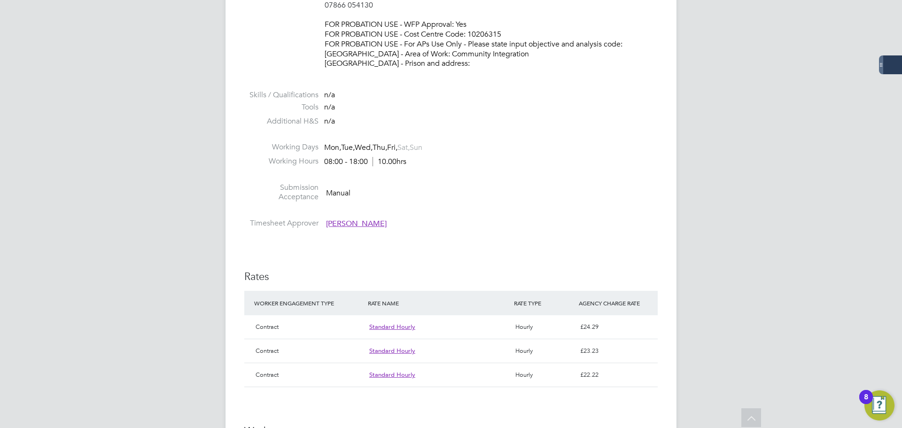
scroll to position [799, 0]
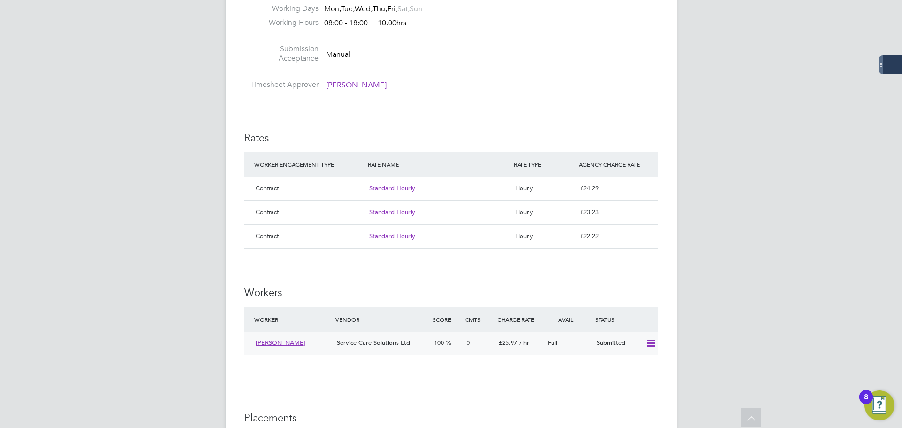
click at [649, 340] on icon at bounding box center [651, 344] width 12 height 8
click at [640, 331] on li "Offer" at bounding box center [638, 334] width 33 height 13
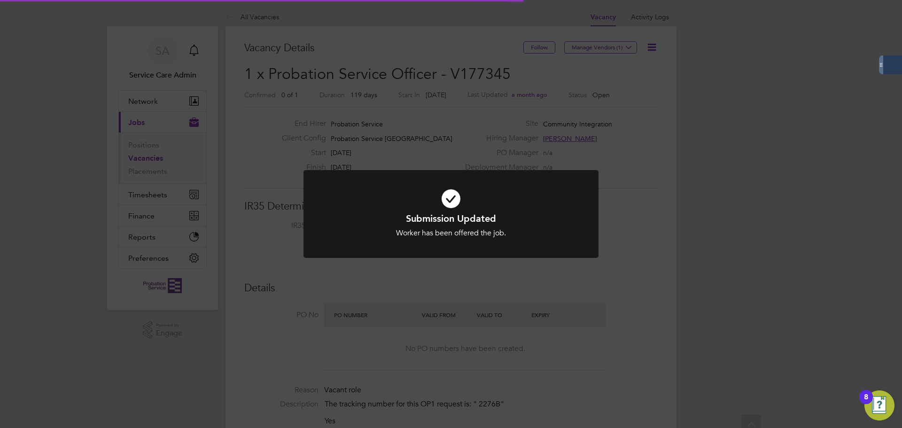
scroll to position [16, 147]
click at [417, 133] on div "Submission Updated Worker has been offered the job. Cancel Okay" at bounding box center [451, 214] width 902 height 428
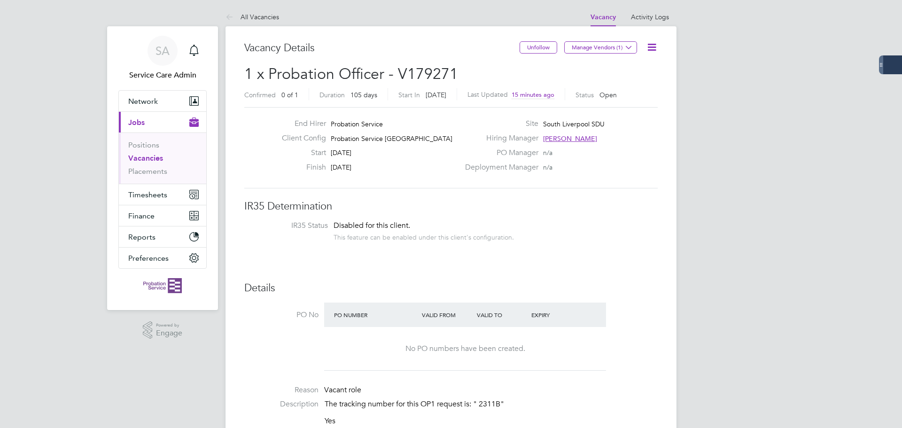
click at [650, 48] on icon at bounding box center [652, 47] width 12 height 12
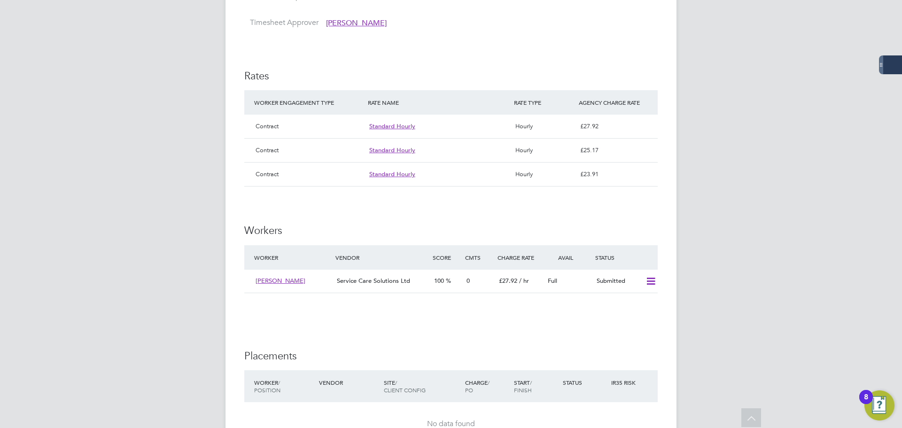
scroll to position [987, 0]
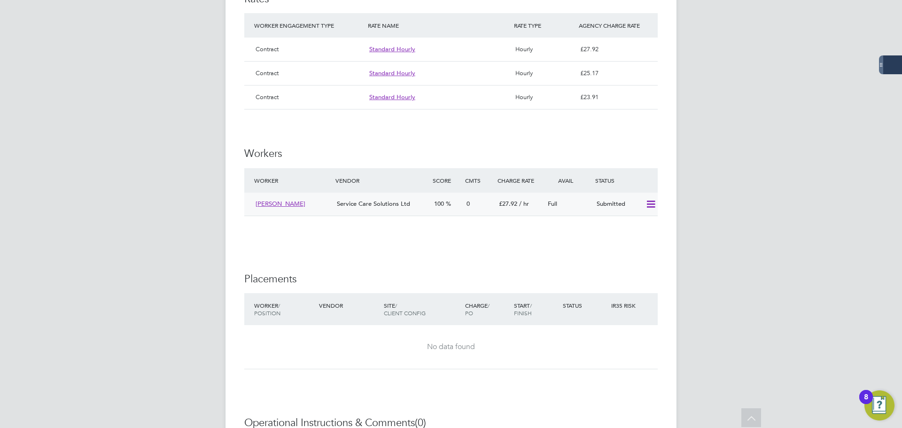
click at [654, 201] on icon at bounding box center [651, 205] width 12 height 8
click at [636, 195] on li "Offer" at bounding box center [638, 195] width 33 height 13
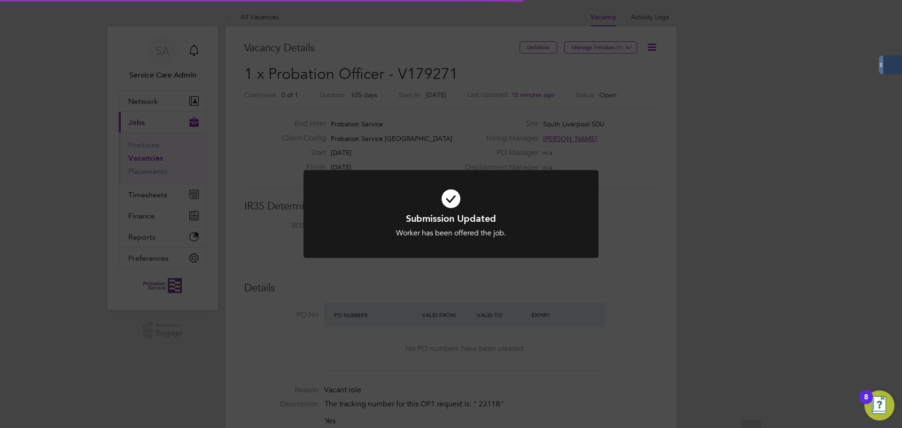
scroll to position [16, 147]
click at [464, 138] on div "Submission Updated Worker has been offered the job. Cancel Okay" at bounding box center [451, 214] width 902 height 428
